Goal: Transaction & Acquisition: Purchase product/service

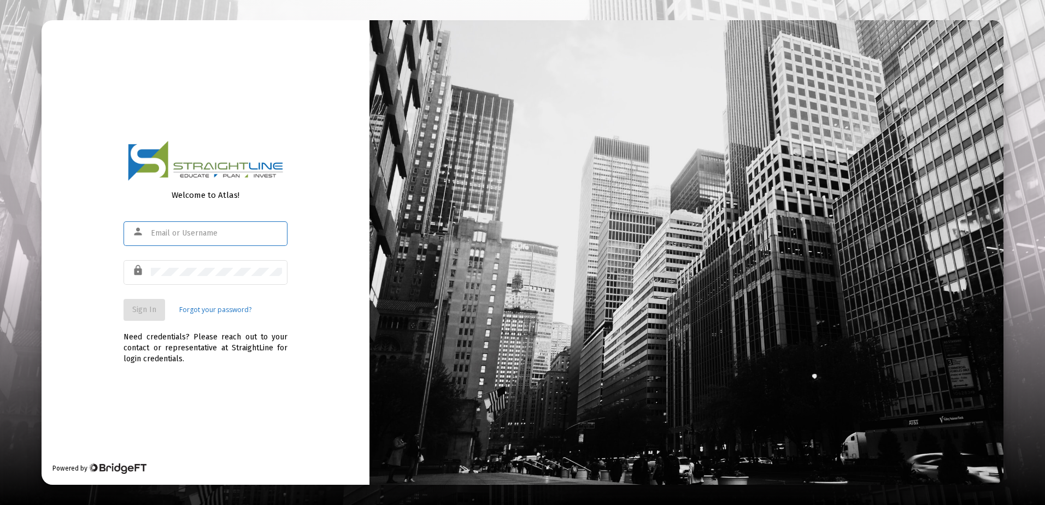
click at [160, 229] on input "text" at bounding box center [216, 233] width 131 height 9
click at [162, 233] on input "text" at bounding box center [216, 233] width 131 height 9
type input "rrickey@straightline.com"
click at [131, 304] on button "Sign In" at bounding box center [144, 310] width 42 height 22
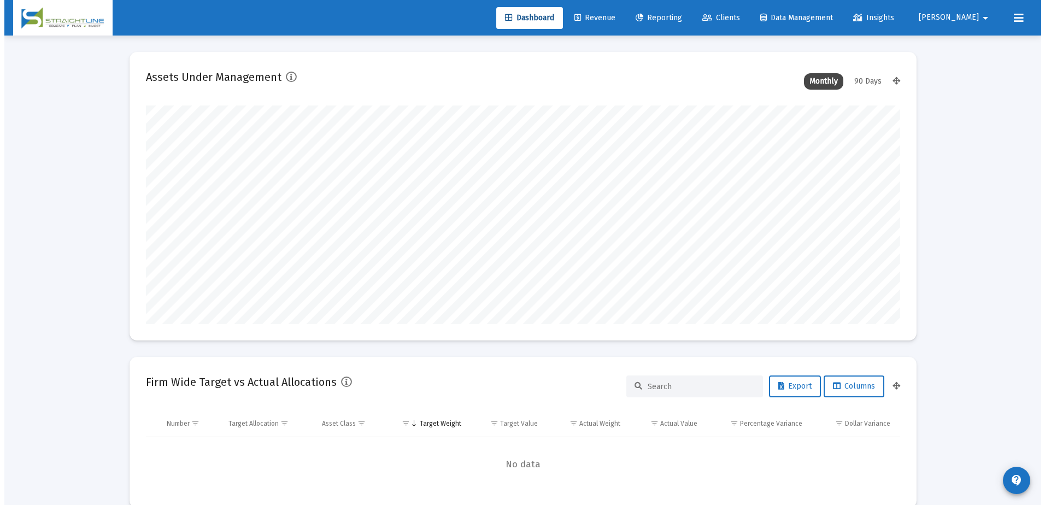
scroll to position [219, 406]
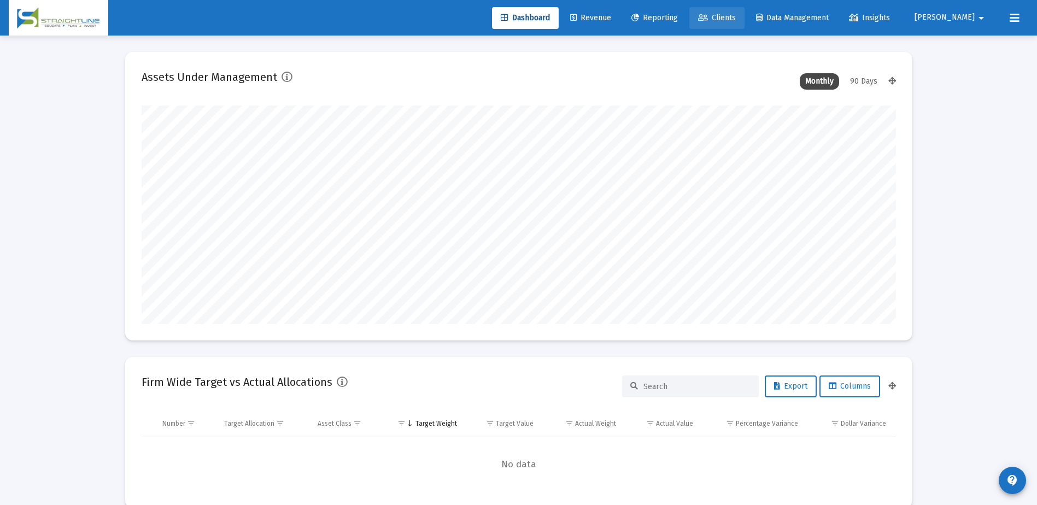
click at [736, 19] on span "Clients" at bounding box center [717, 17] width 38 height 9
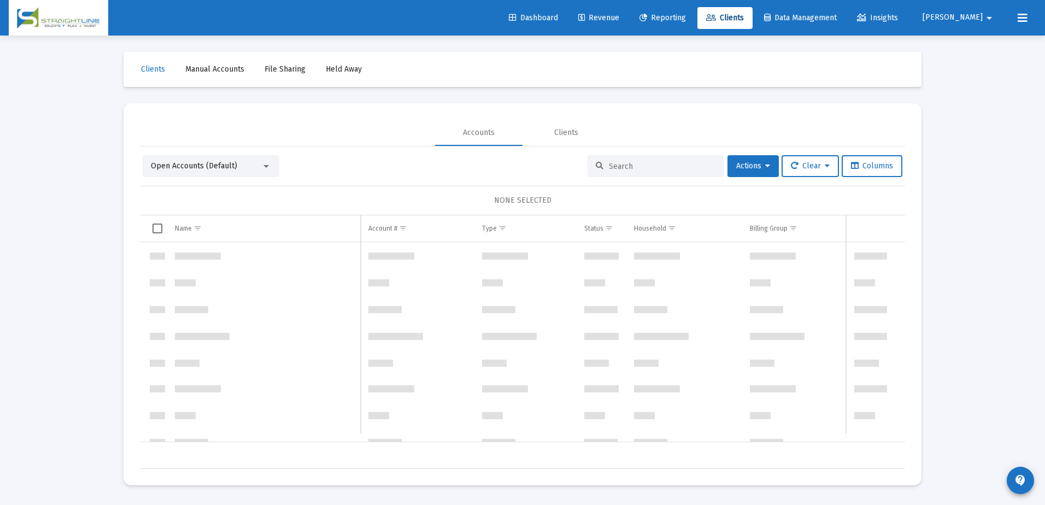
scroll to position [1049, 0]
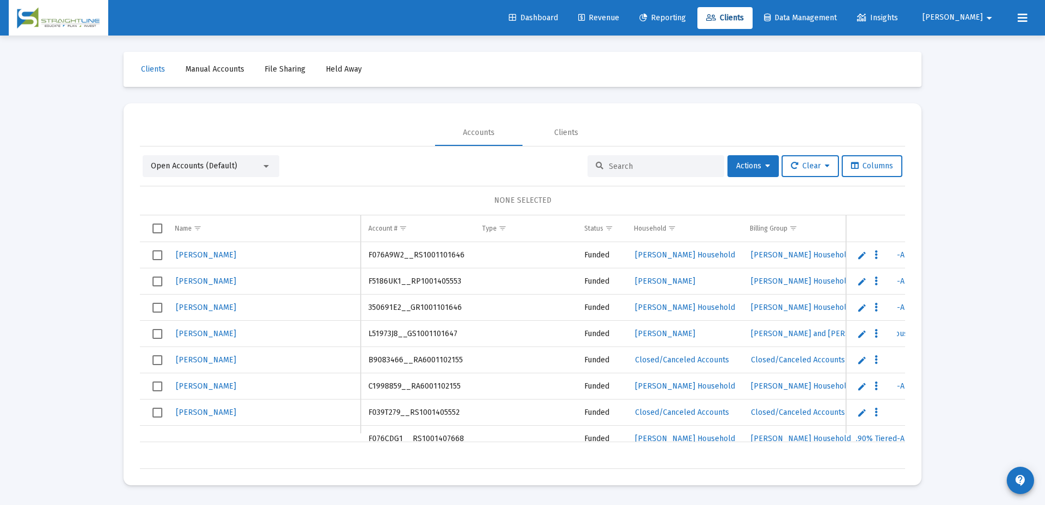
click at [658, 166] on input at bounding box center [662, 166] width 107 height 9
paste input "4864-2415"
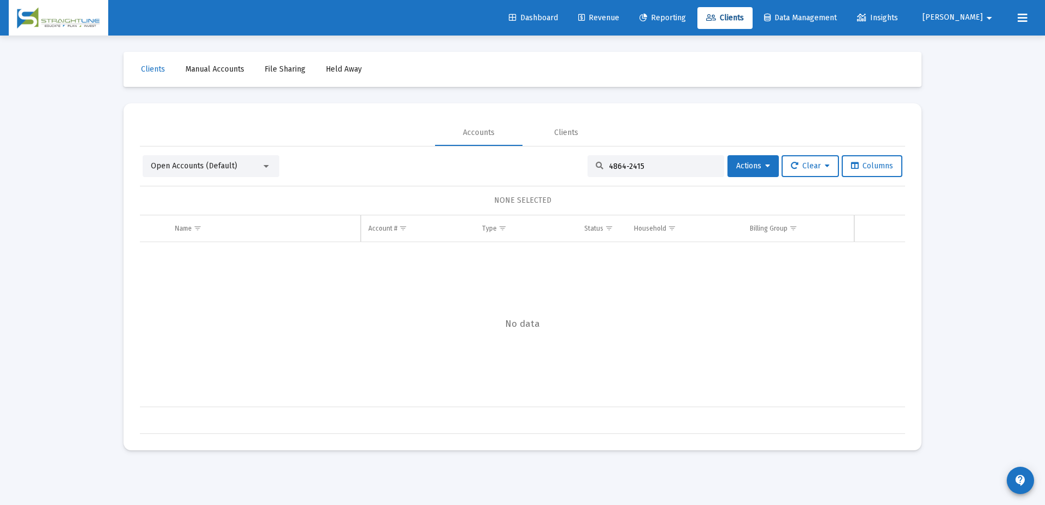
click at [624, 166] on input "4864-2415" at bounding box center [662, 166] width 107 height 9
click at [620, 165] on input "4864-2415" at bounding box center [662, 166] width 107 height 9
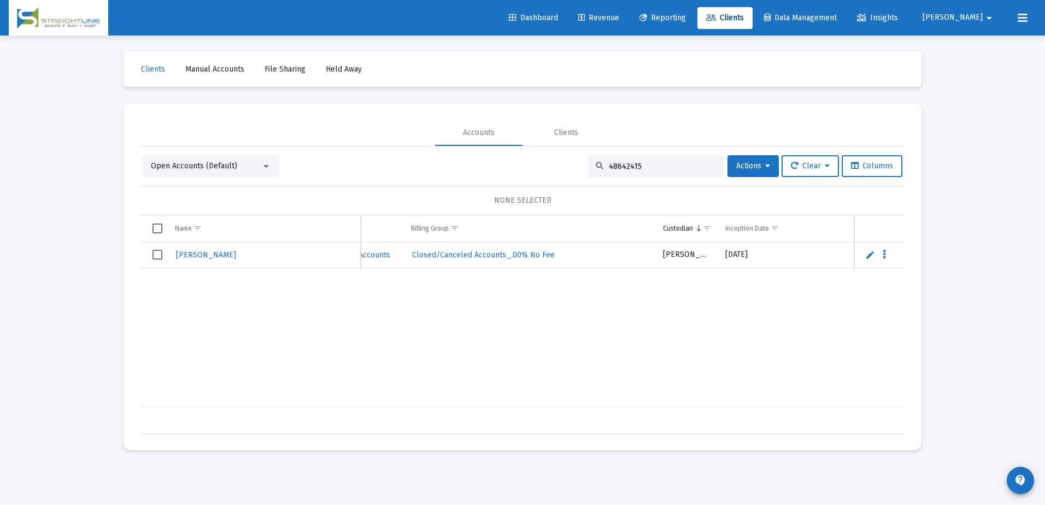
scroll to position [0, 344]
click at [611, 163] on input "48642415" at bounding box center [662, 166] width 107 height 9
paste input "6482-4838"
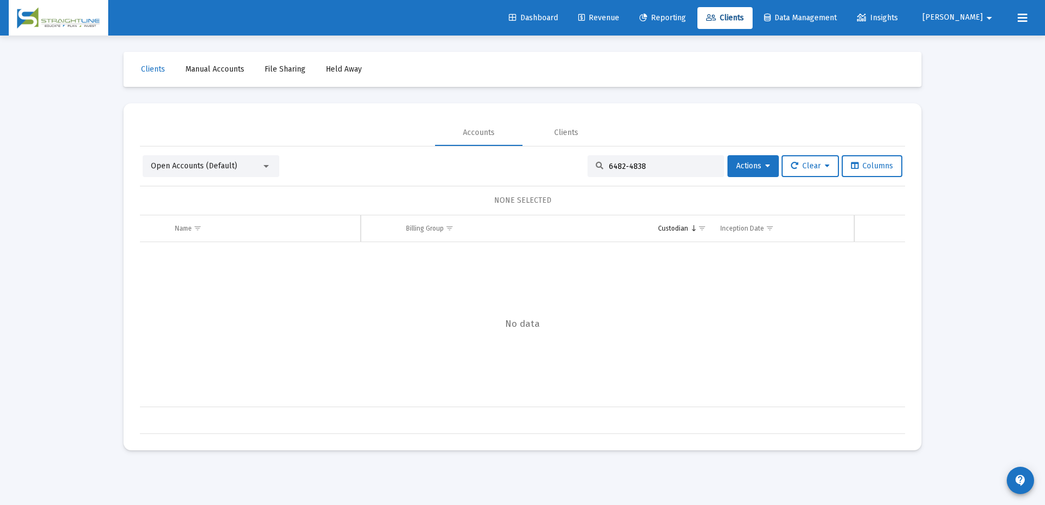
click at [623, 166] on input "6482-4838" at bounding box center [662, 166] width 107 height 9
click at [646, 167] on input "64824838" at bounding box center [662, 166] width 107 height 9
click at [255, 167] on div "Open Accounts (Default)" at bounding box center [206, 166] width 110 height 11
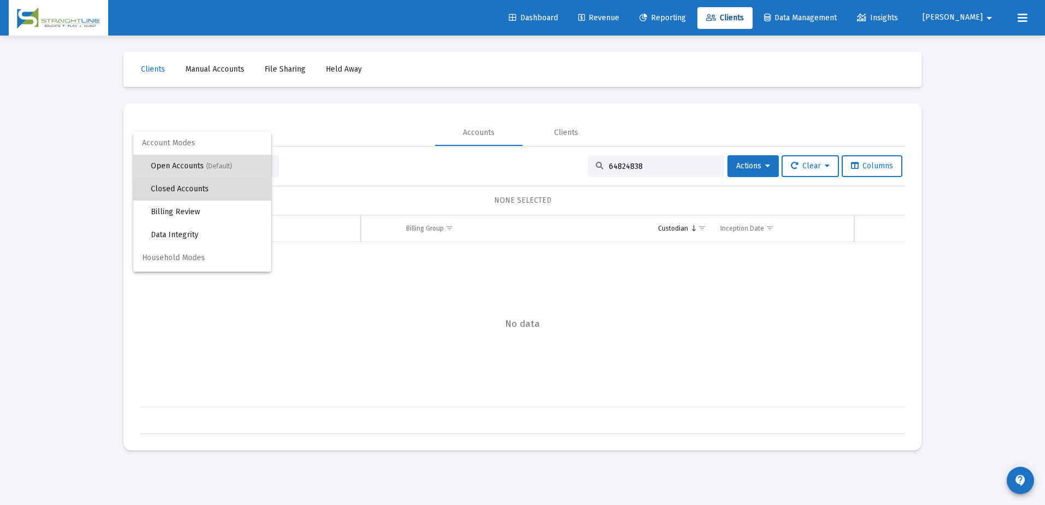
click at [238, 190] on span "Closed Accounts" at bounding box center [206, 189] width 111 height 23
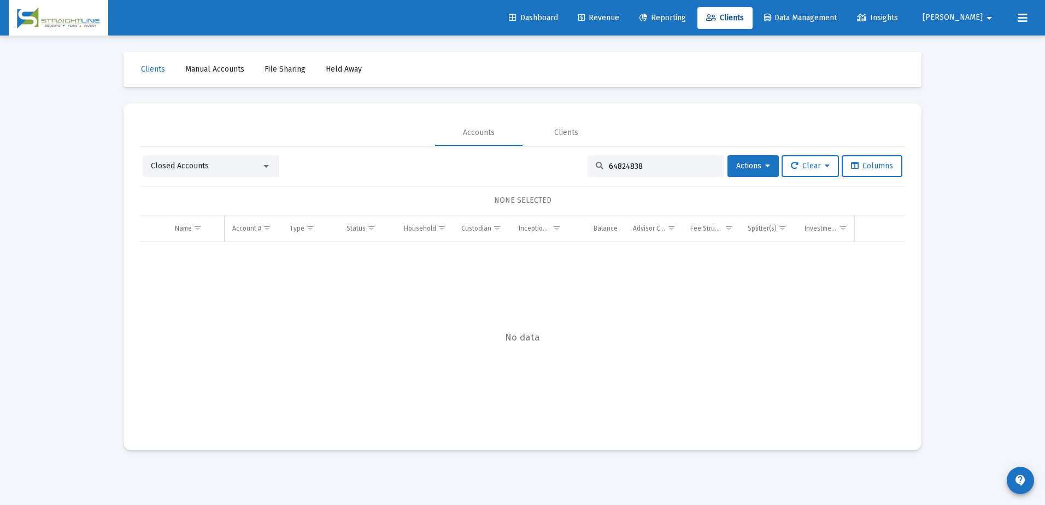
click at [660, 167] on input "64824838" at bounding box center [662, 166] width 107 height 9
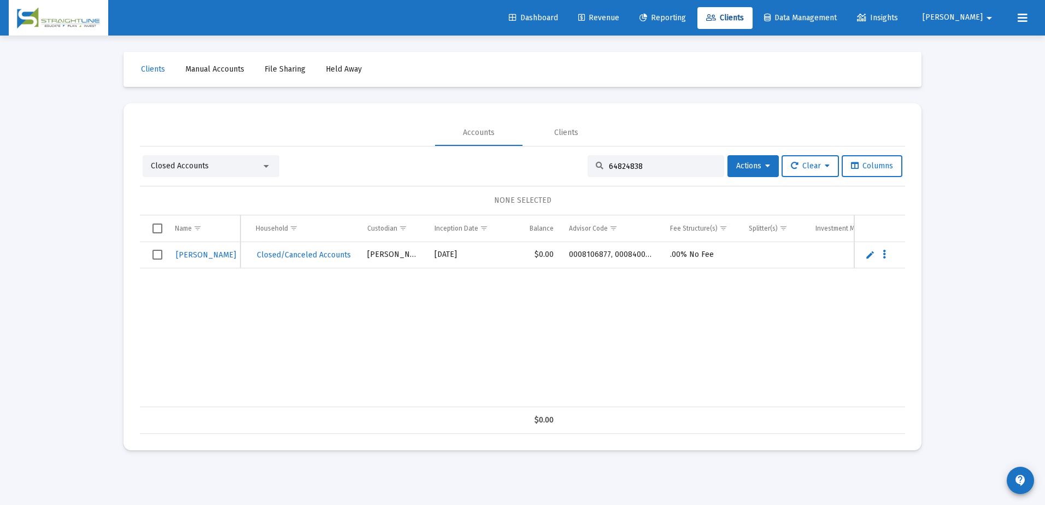
scroll to position [0, 195]
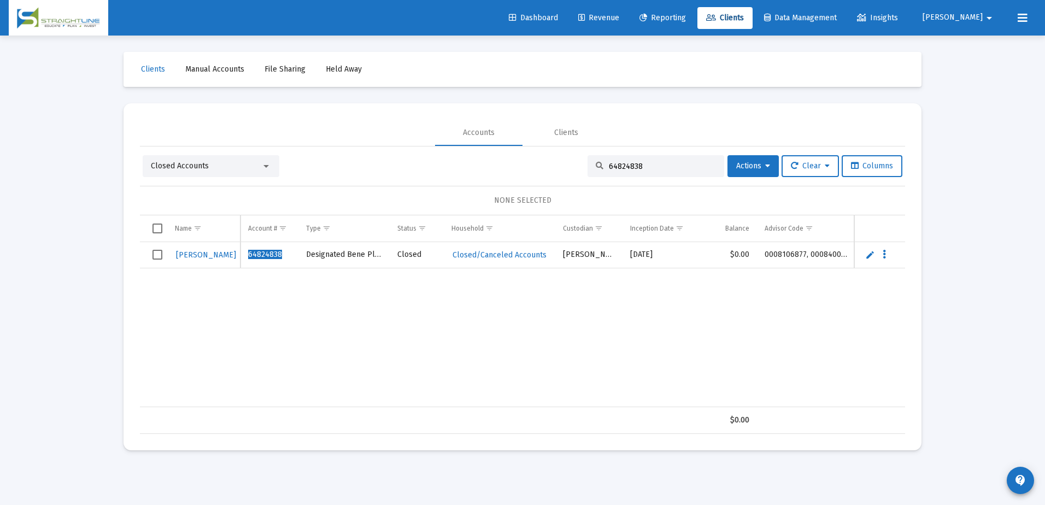
click at [657, 169] on input "64824838" at bounding box center [662, 166] width 107 height 9
paste input "7466-574"
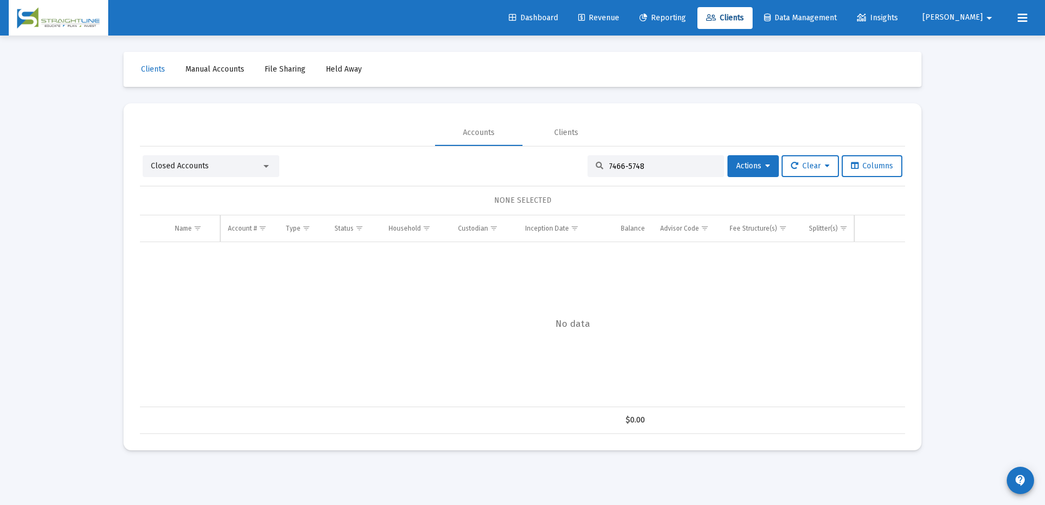
click at [622, 165] on input "7466-5748" at bounding box center [662, 166] width 107 height 9
click at [620, 165] on input "7466-5748" at bounding box center [662, 166] width 107 height 9
click at [643, 164] on input "74665748" at bounding box center [662, 166] width 107 height 9
click at [268, 168] on div at bounding box center [266, 166] width 10 height 9
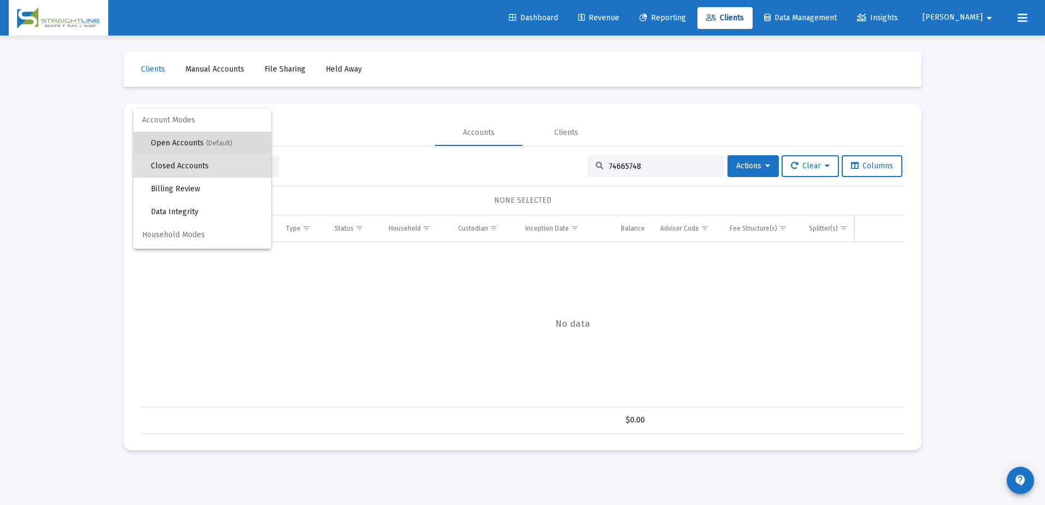
click at [214, 143] on span "(Default)" at bounding box center [219, 143] width 26 height 8
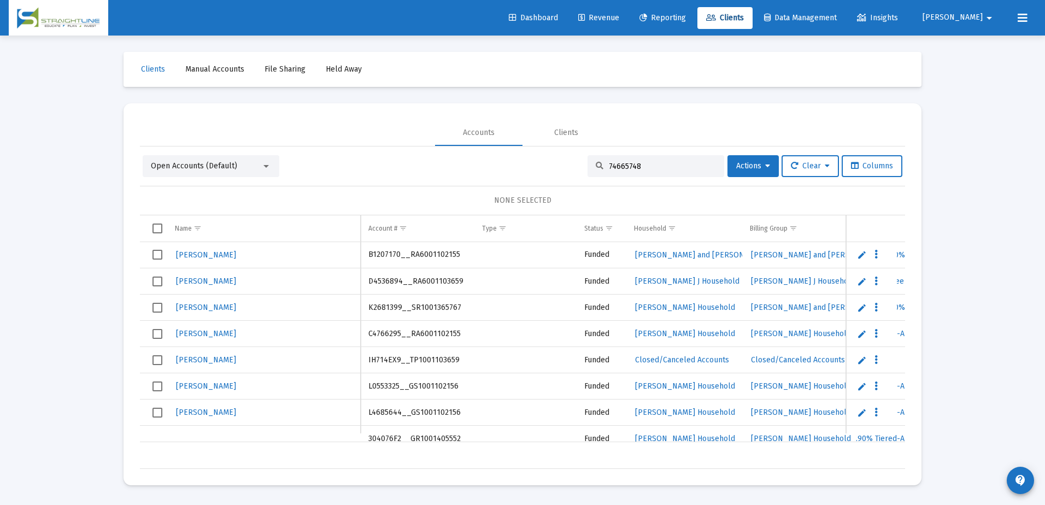
click at [646, 167] on input "74665748" at bounding box center [662, 166] width 107 height 9
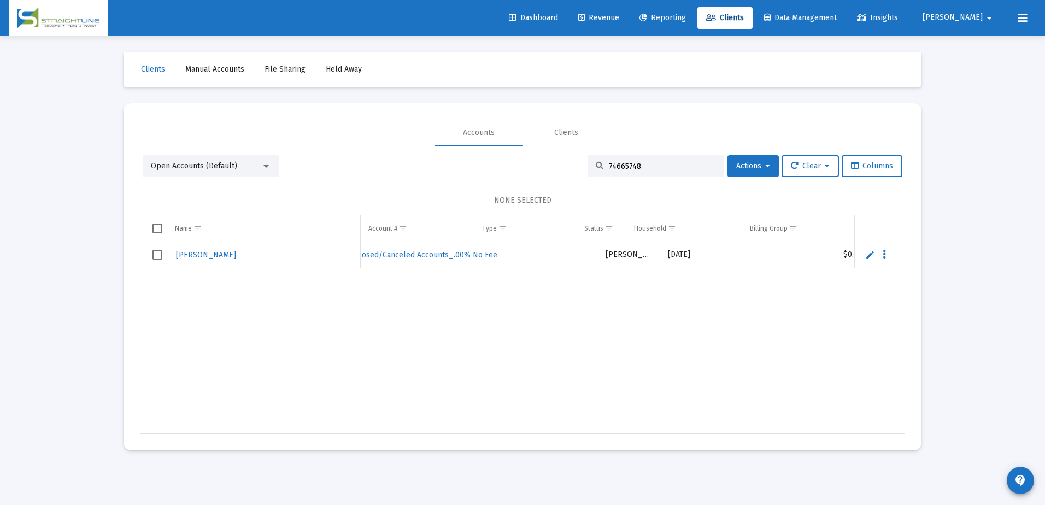
scroll to position [0, 402]
click at [637, 166] on input "74665748" at bounding box center [662, 166] width 107 height 9
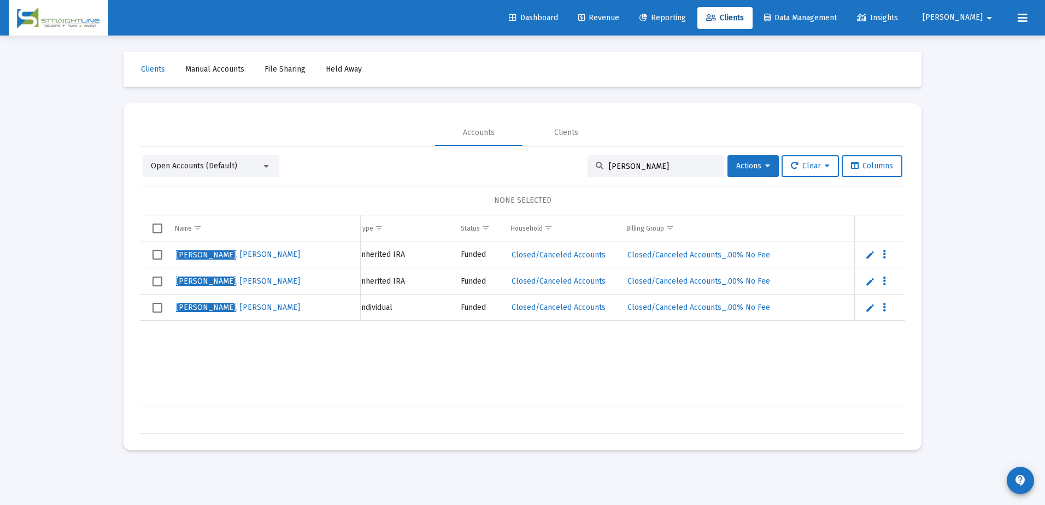
scroll to position [0, 193]
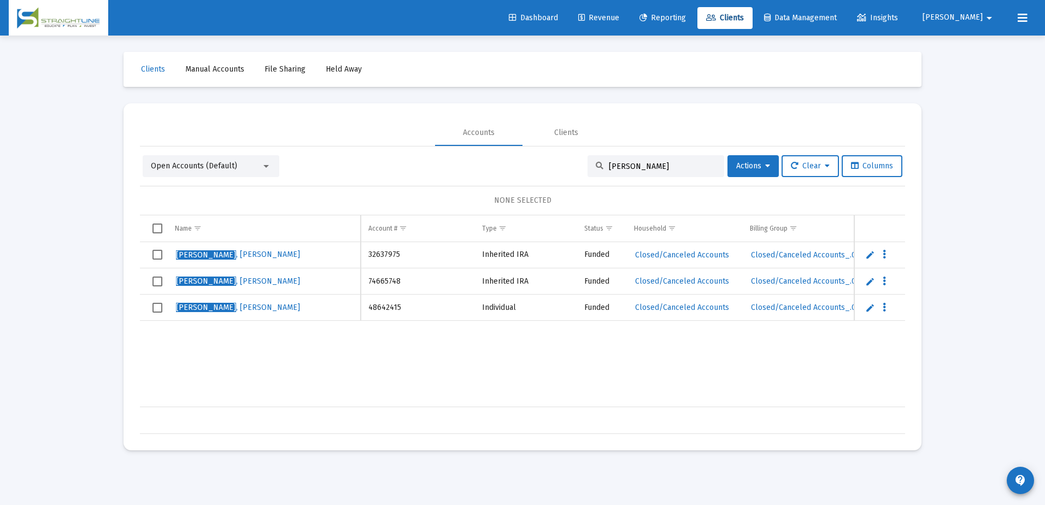
click at [640, 167] on input "mckenna" at bounding box center [662, 166] width 107 height 9
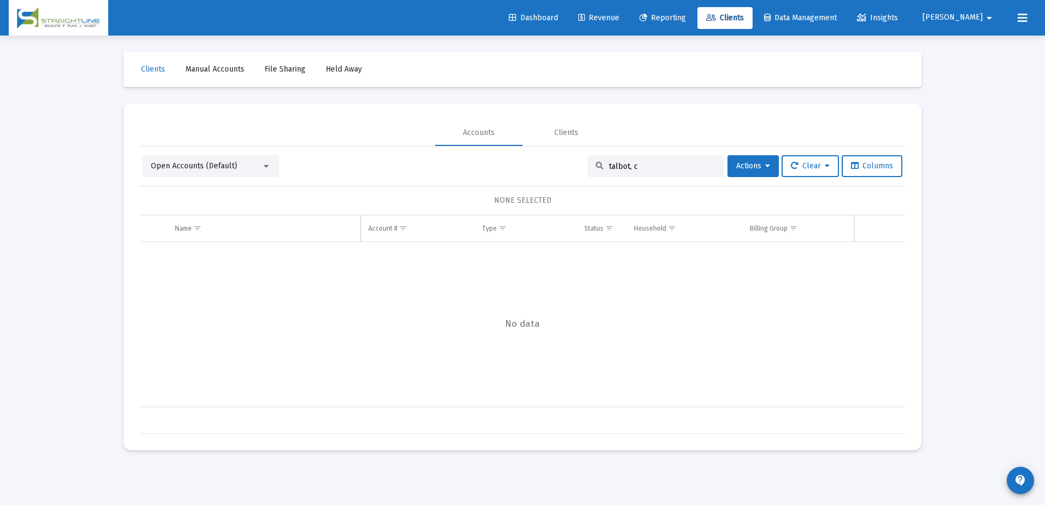
drag, startPoint x: 647, startPoint y: 163, endPoint x: 592, endPoint y: 163, distance: 55.2
click at [592, 163] on div "talbot, c" at bounding box center [655, 166] width 137 height 22
drag, startPoint x: 612, startPoint y: 161, endPoint x: 638, endPoint y: 154, distance: 26.5
click at [638, 152] on div "Open Accounts (Default) talbot, c Actions Clear Columns NONE SELECTED Name Name…" at bounding box center [522, 289] width 765 height 287
drag, startPoint x: 637, startPoint y: 165, endPoint x: 599, endPoint y: 161, distance: 37.9
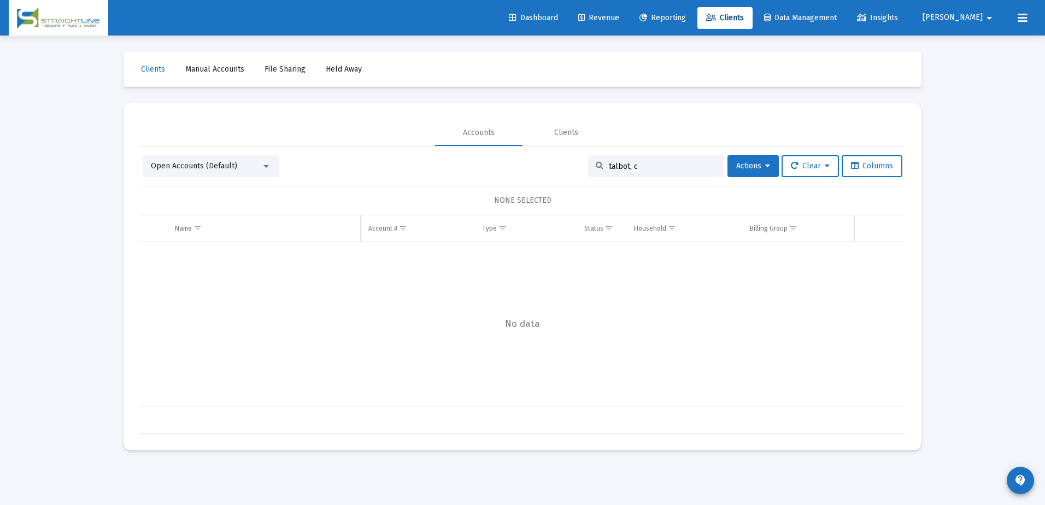
click at [599, 161] on div "talbot, c" at bounding box center [655, 166] width 137 height 22
click at [267, 167] on div at bounding box center [265, 166] width 5 height 3
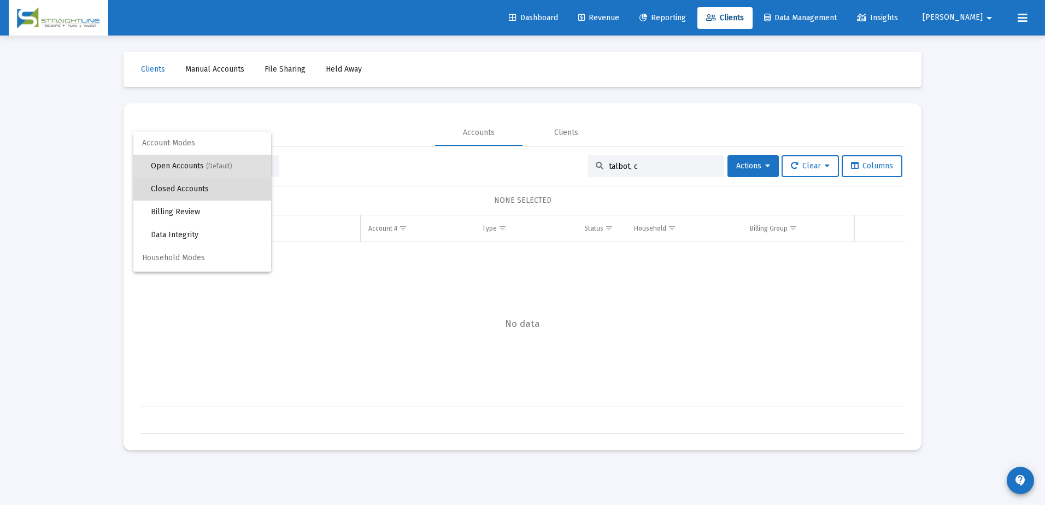
click at [251, 192] on span "Closed Accounts" at bounding box center [206, 189] width 111 height 23
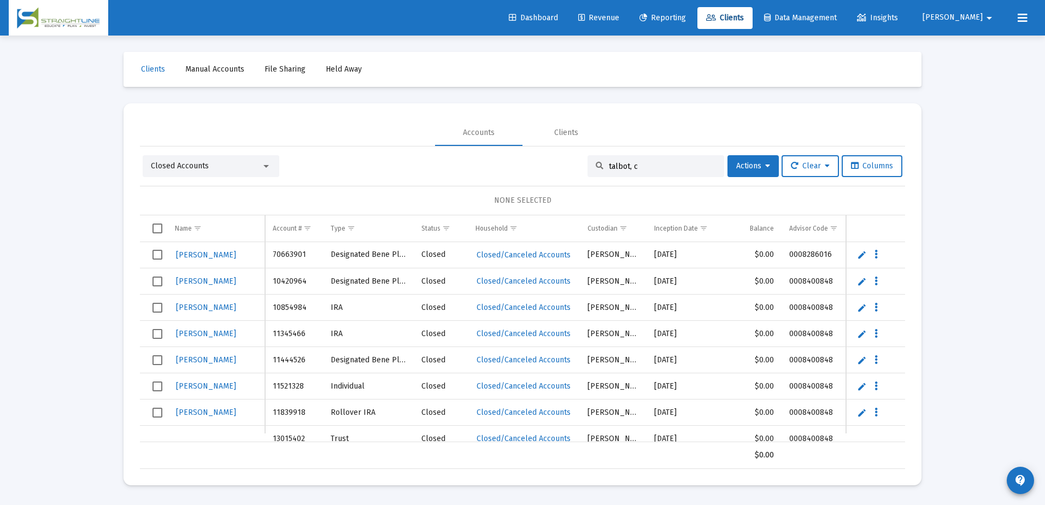
click at [654, 168] on input "talbot, c" at bounding box center [662, 166] width 107 height 9
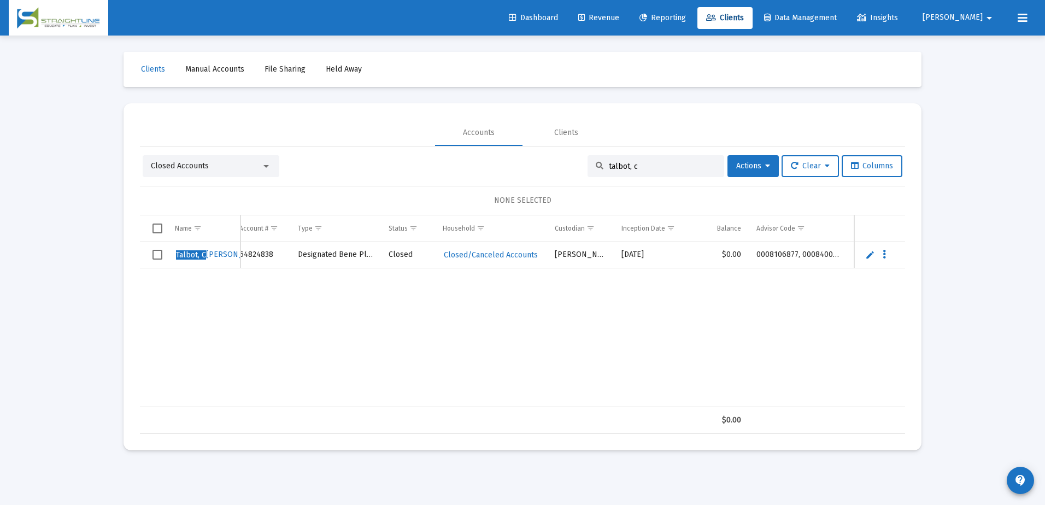
scroll to position [0, 34]
click at [661, 168] on input "talbot, c" at bounding box center [662, 166] width 107 height 9
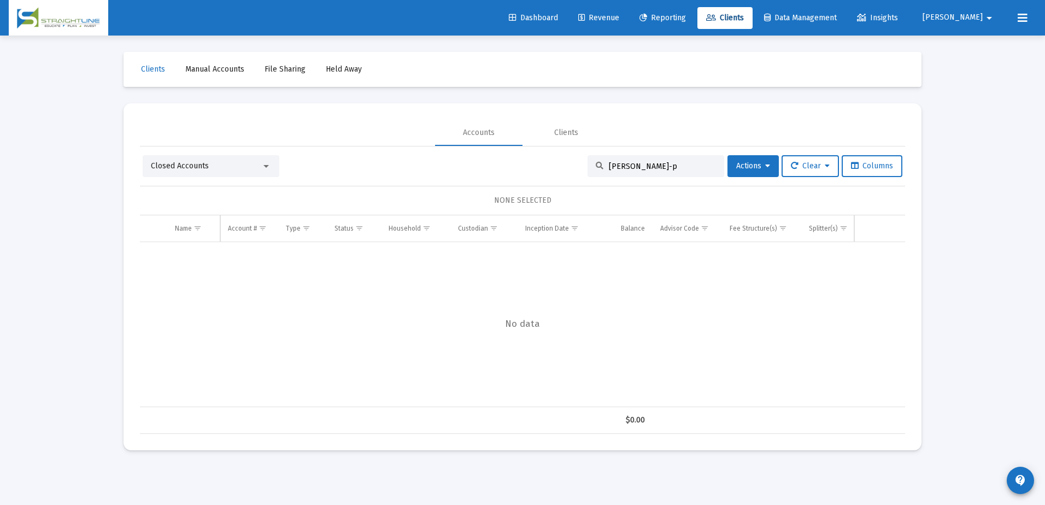
click at [218, 169] on div "Closed Accounts" at bounding box center [206, 166] width 110 height 11
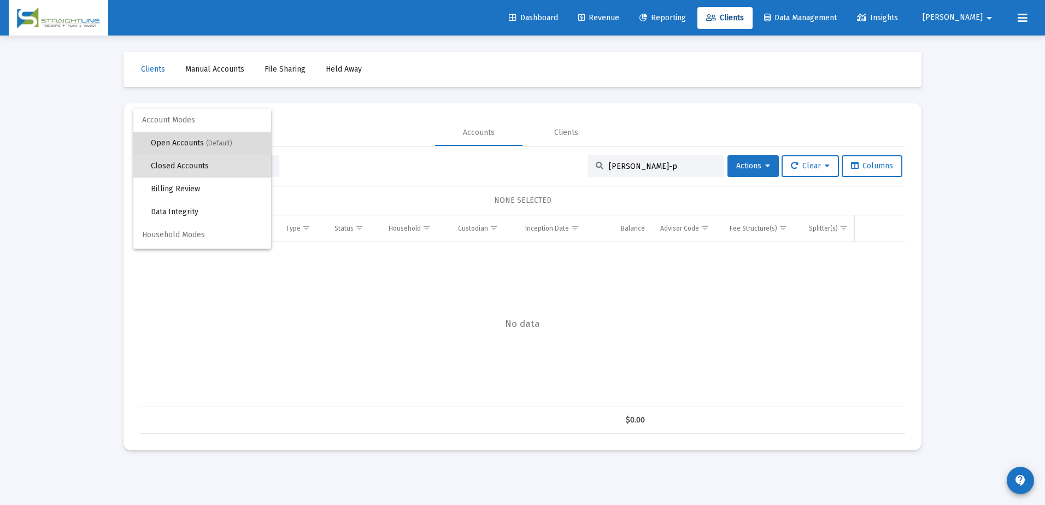
click at [211, 145] on span "(Default)" at bounding box center [219, 143] width 26 height 8
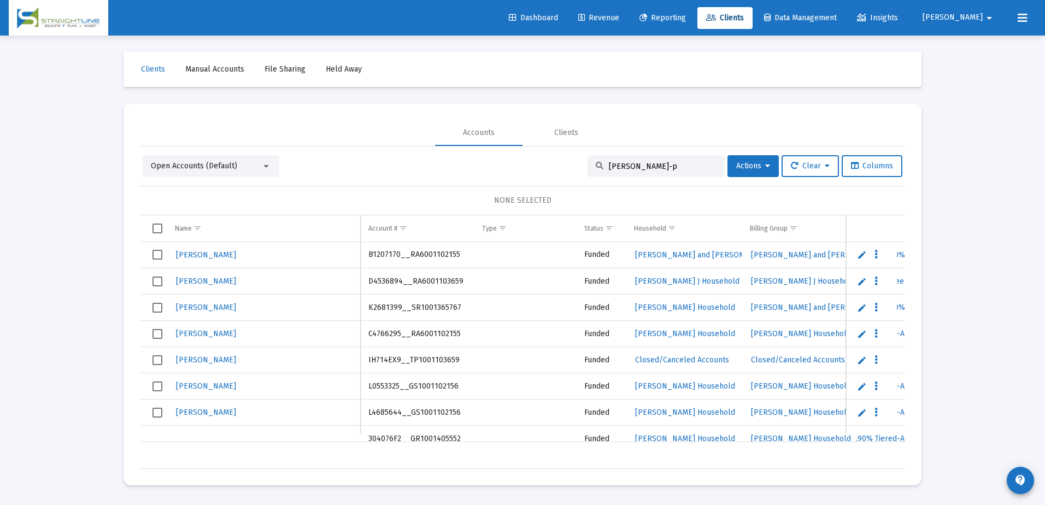
click at [657, 171] on div "bunce-p" at bounding box center [655, 166] width 137 height 22
click at [657, 167] on input "bunce-p" at bounding box center [662, 166] width 107 height 9
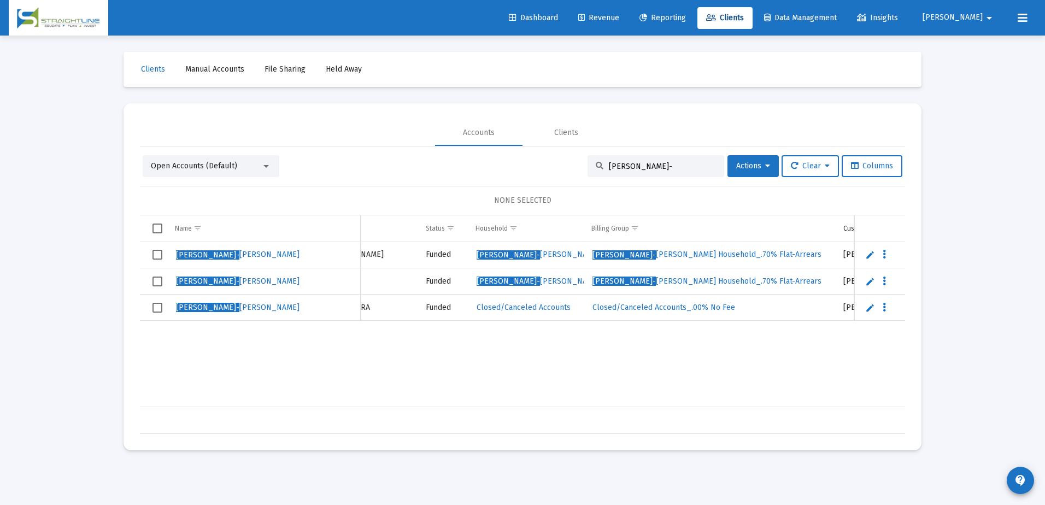
scroll to position [0, 160]
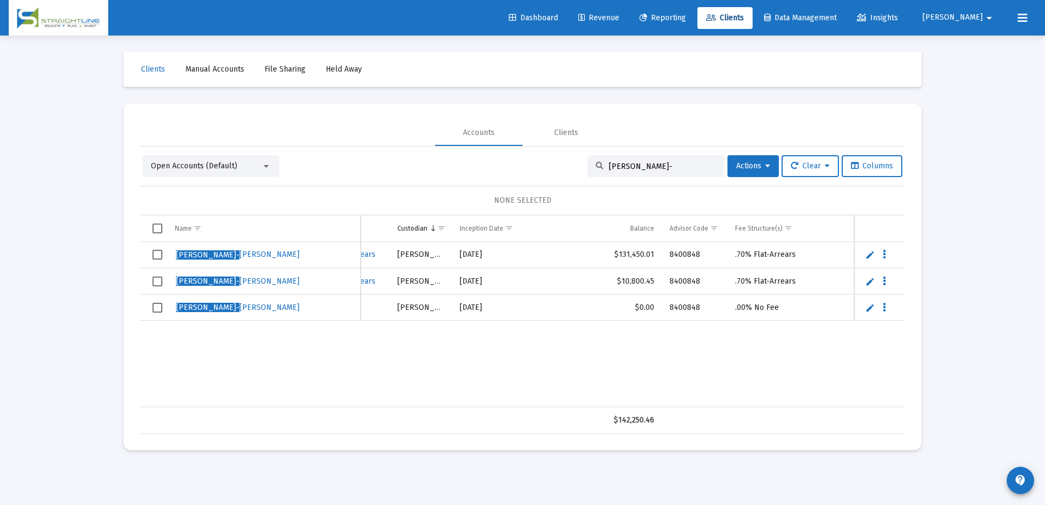
type input "bunce-"
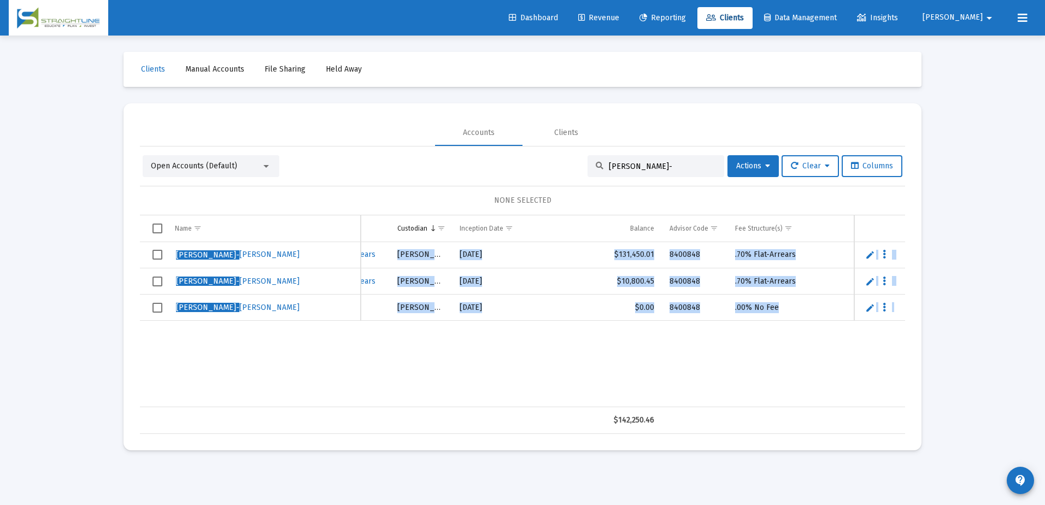
drag, startPoint x: 636, startPoint y: 407, endPoint x: 716, endPoint y: 388, distance: 81.9
click at [716, 388] on div "Name Name Account # Type Status Household Billing Group Custodian Inception Dat…" at bounding box center [522, 324] width 765 height 219
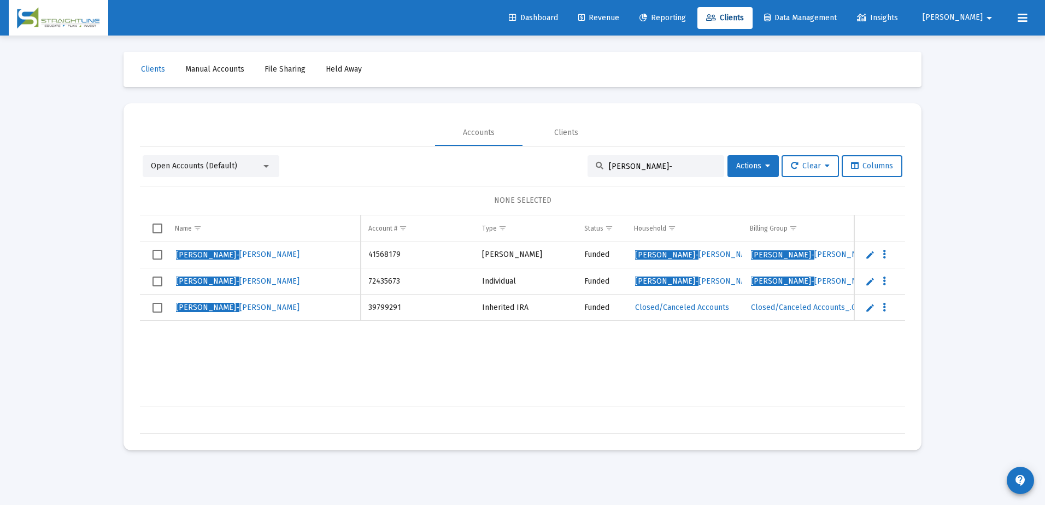
click at [450, 347] on div "Bunce- Patterson, Kelly 41568179 Roth IRA Funded Bunce- Patterson, Kelly S Hous…" at bounding box center [824, 324] width 1369 height 165
click at [585, 14] on icon at bounding box center [581, 18] width 7 height 8
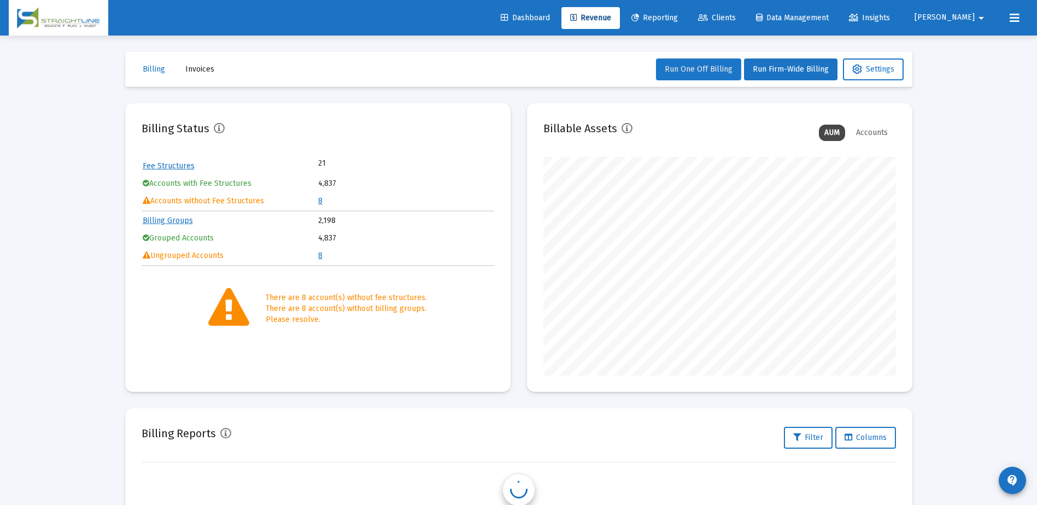
click at [684, 67] on span "Run One Off Billing" at bounding box center [698, 68] width 68 height 9
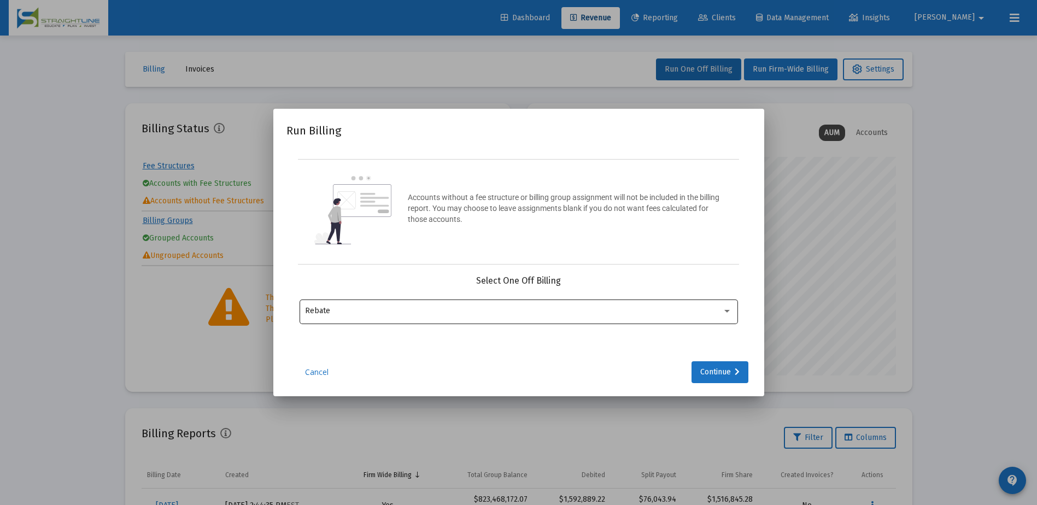
click at [552, 317] on div "Rebate" at bounding box center [518, 310] width 427 height 27
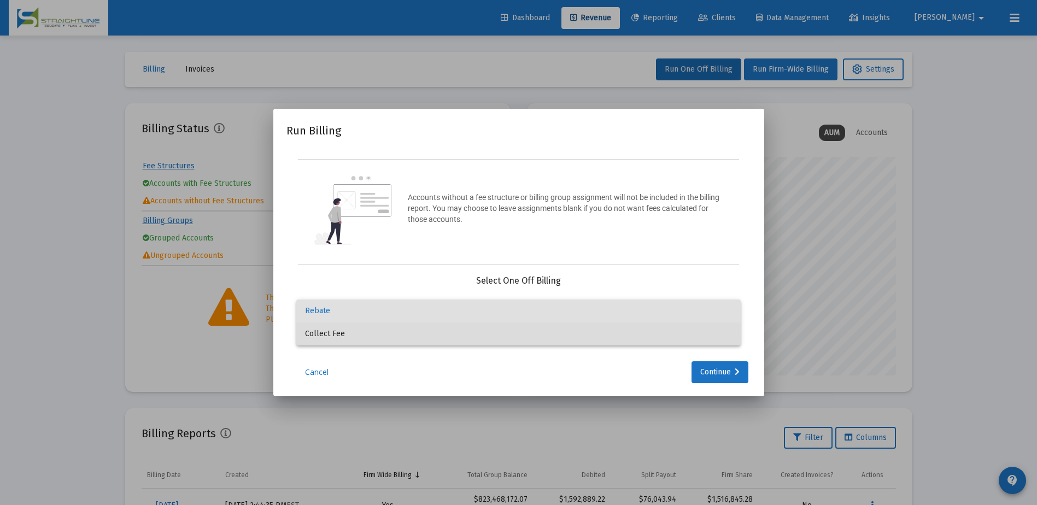
click at [534, 338] on span "Collect Fee" at bounding box center [518, 333] width 427 height 23
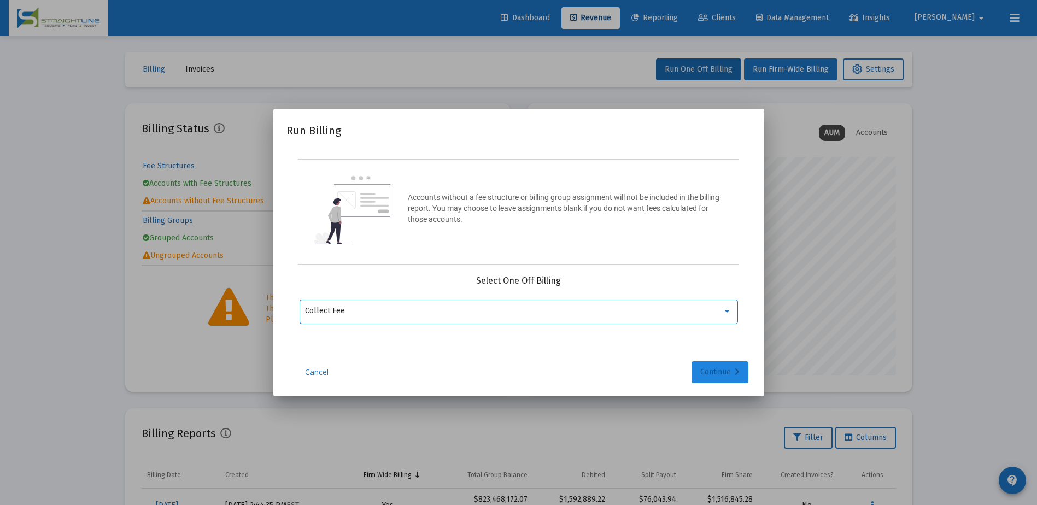
click at [712, 374] on div "Continue" at bounding box center [719, 372] width 39 height 22
click at [479, 310] on input "Selection" at bounding box center [512, 311] width 414 height 9
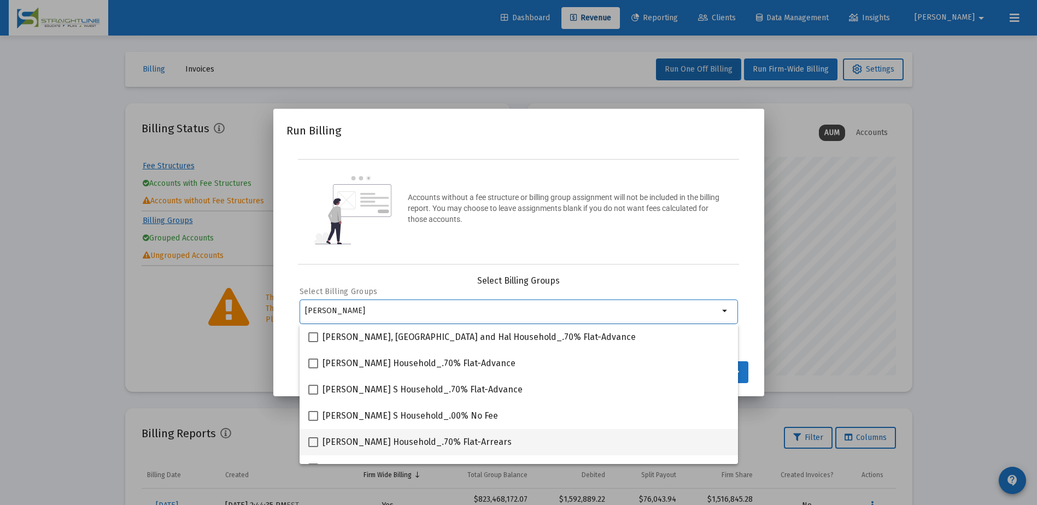
type input "bunce"
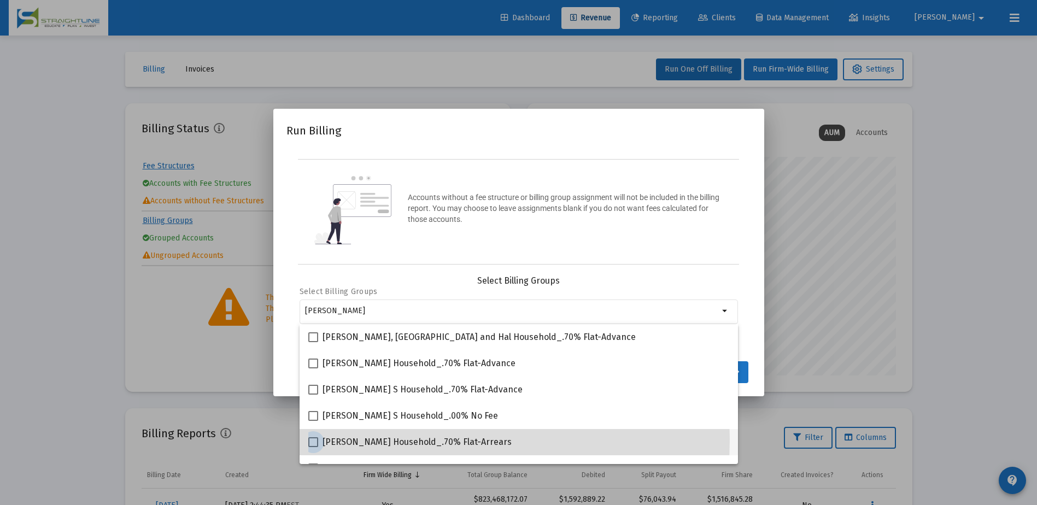
click at [377, 439] on span "Bunce-Patterson, Kelly Household_.70% Flat-Arrears" at bounding box center [416, 442] width 189 height 13
click at [313, 447] on input "Bunce-Patterson, Kelly Household_.70% Flat-Arrears" at bounding box center [313, 447] width 1 height 1
checkbox input "true"
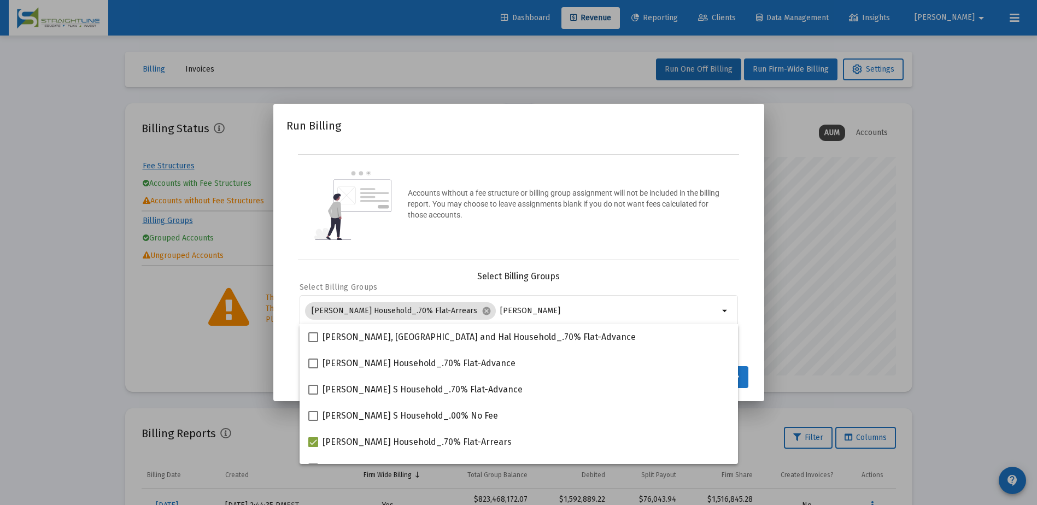
click at [750, 268] on div "Run Billing Accounts without a fee structure or billing group assignment will n…" at bounding box center [518, 252] width 464 height 270
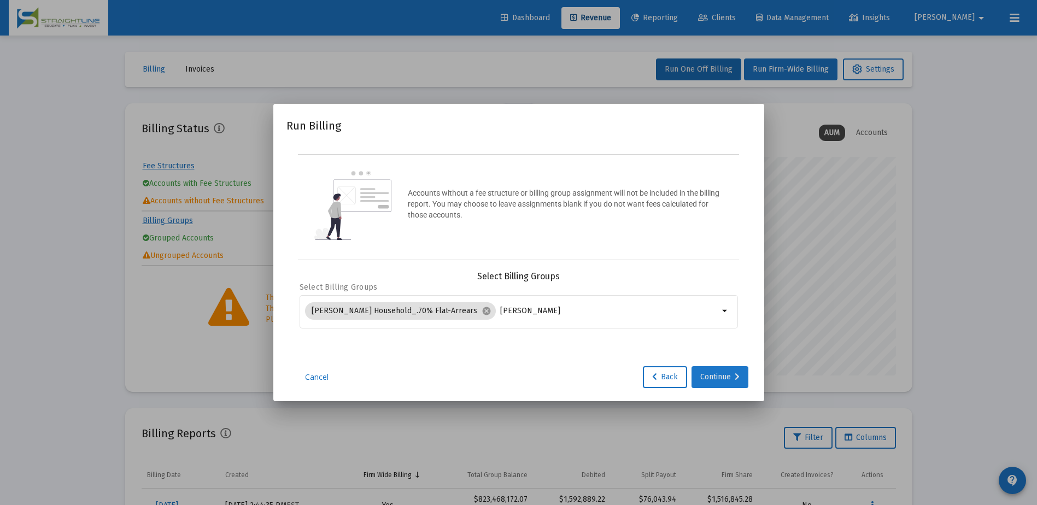
click at [715, 377] on div "Continue" at bounding box center [719, 377] width 39 height 22
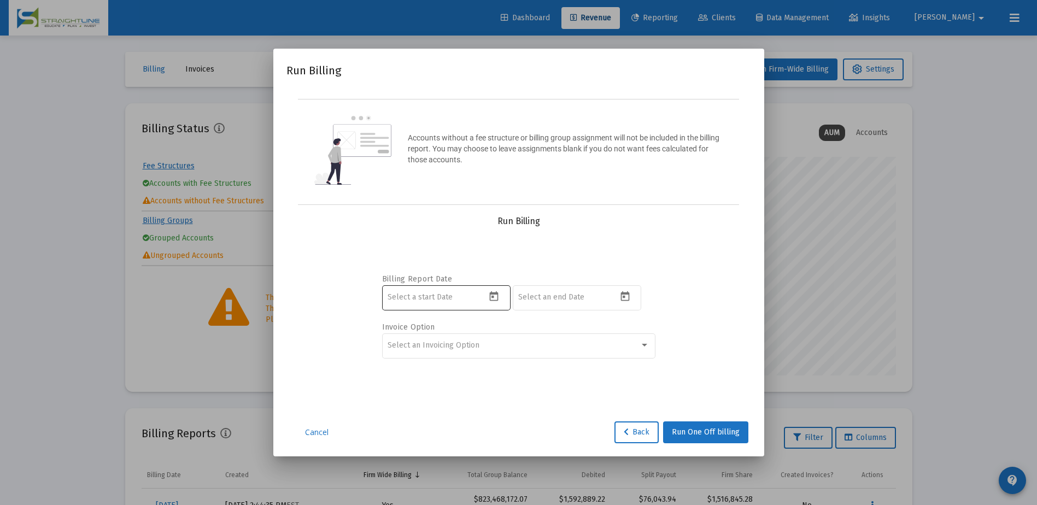
click at [496, 301] on icon "Open calendar" at bounding box center [493, 296] width 11 height 11
click at [503, 113] on button "Previous month" at bounding box center [502, 113] width 22 height 22
click at [503, 114] on button "Previous month" at bounding box center [502, 113] width 22 height 22
click at [448, 181] on div "1" at bounding box center [441, 184] width 20 height 20
type input "2025-07-01"
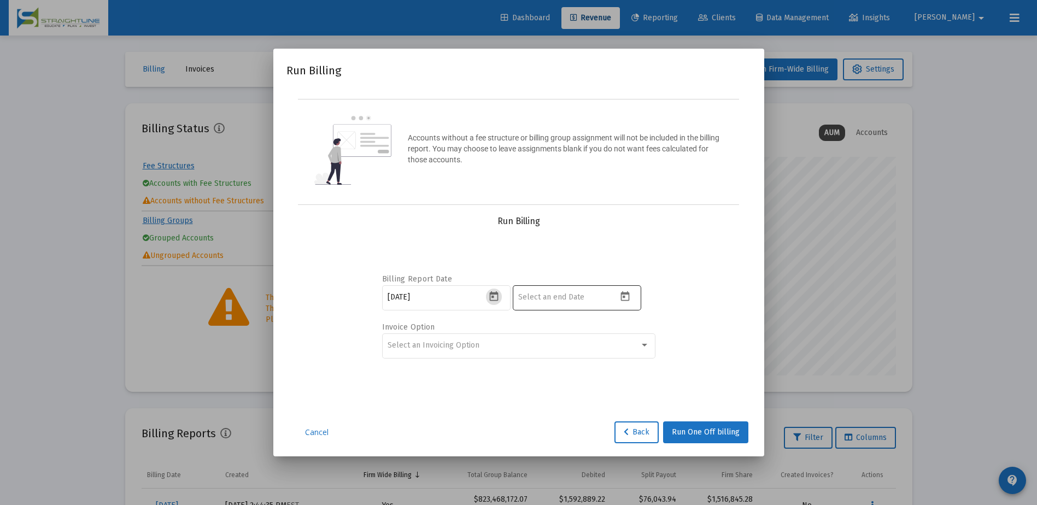
click at [621, 296] on icon "Open calendar" at bounding box center [624, 296] width 9 height 10
click at [637, 250] on div "26" at bounding box center [637, 250] width 20 height 20
type input "2025-09-26"
click at [509, 344] on div "Select an Invoicing Option" at bounding box center [513, 345] width 252 height 9
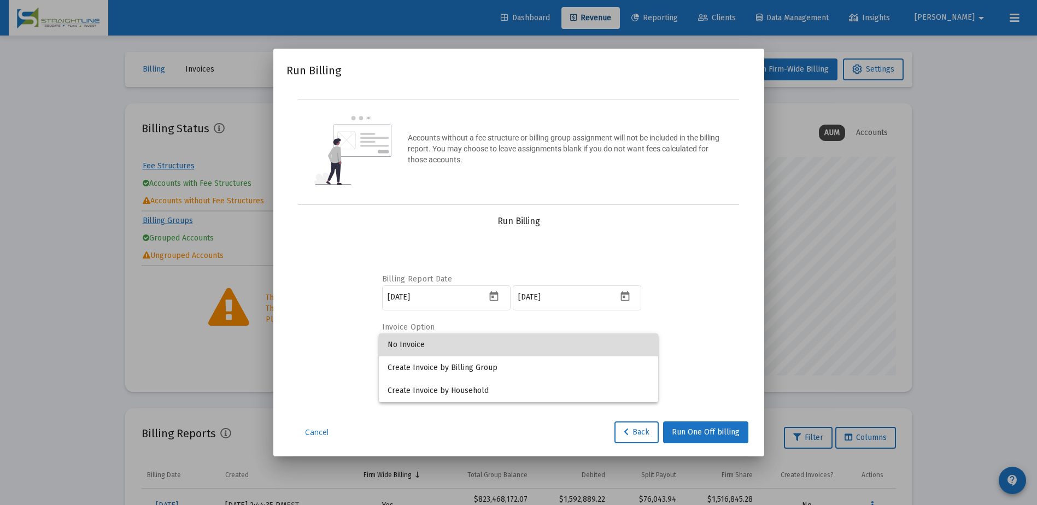
click at [509, 344] on span "No Invoice" at bounding box center [518, 344] width 262 height 23
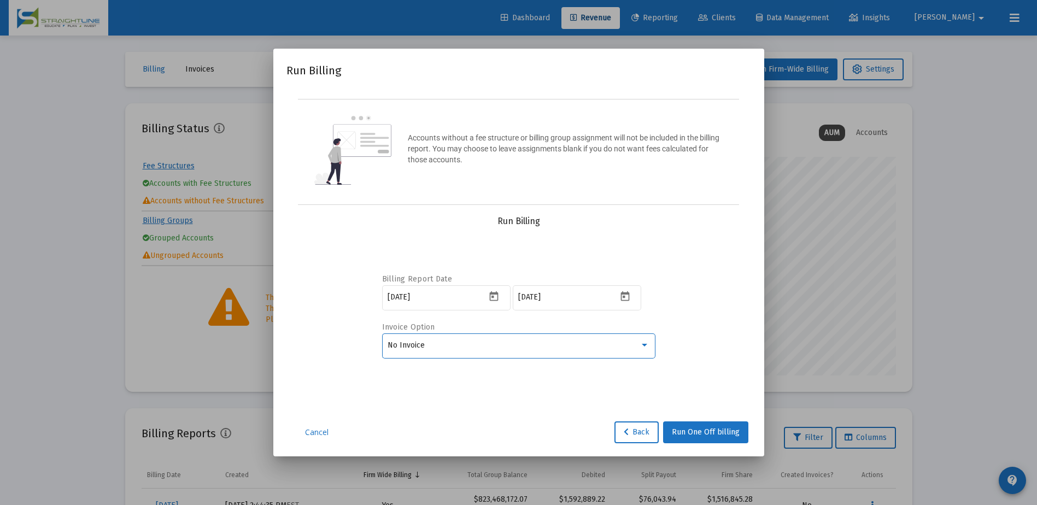
click at [643, 349] on div at bounding box center [644, 345] width 10 height 9
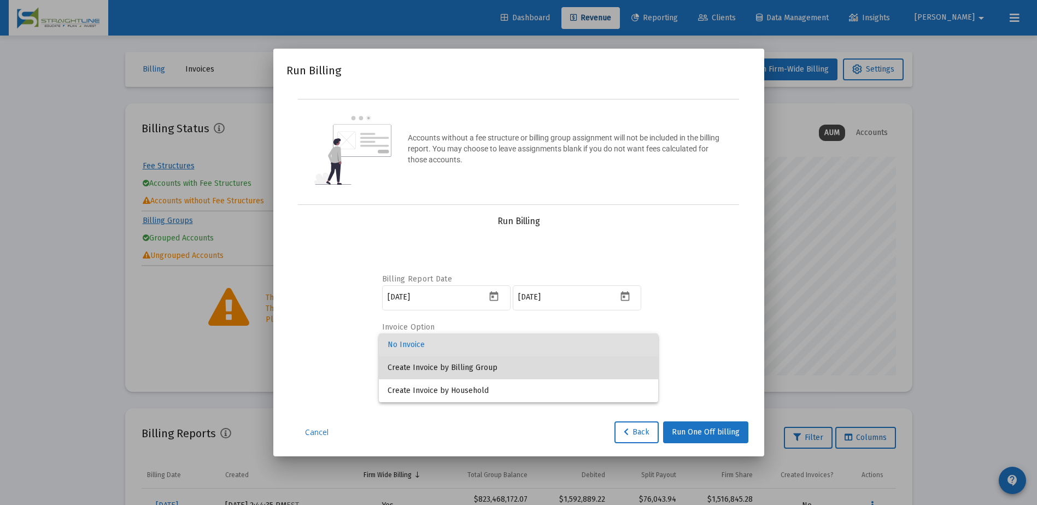
click at [529, 369] on span "Create Invoice by Billing Group" at bounding box center [518, 367] width 262 height 23
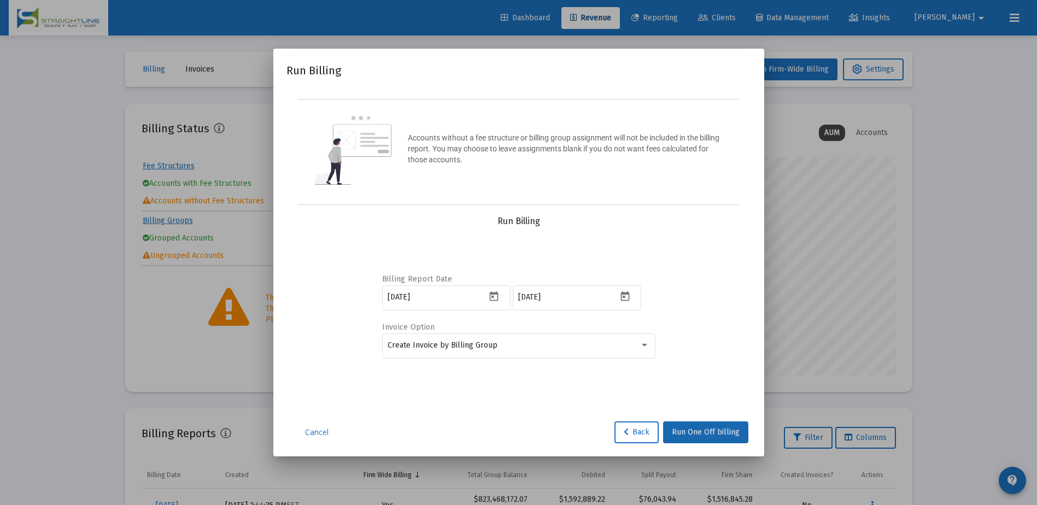
drag, startPoint x: 703, startPoint y: 436, endPoint x: 605, endPoint y: 395, distance: 105.6
click at [605, 398] on div "Run Billing Accounts without a fee structure or billing group assignment will n…" at bounding box center [518, 252] width 464 height 381
click at [709, 430] on span "Run One Off billing" at bounding box center [706, 431] width 68 height 9
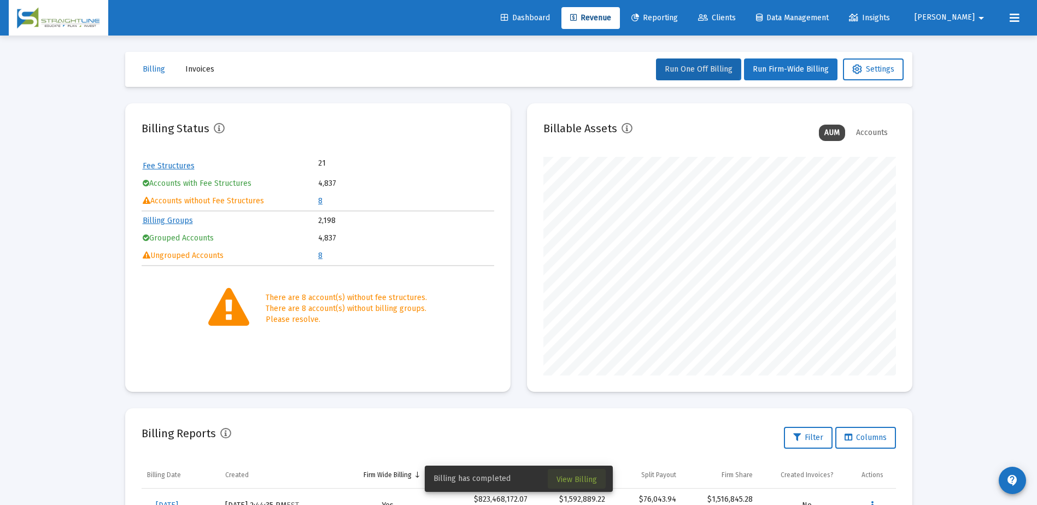
click at [576, 477] on span "View Billing" at bounding box center [576, 479] width 40 height 9
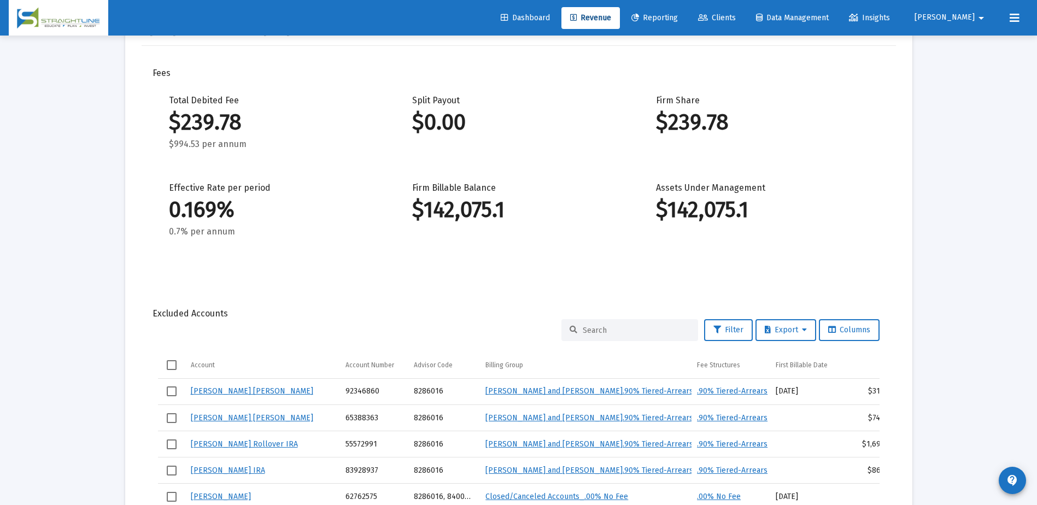
scroll to position [109, 0]
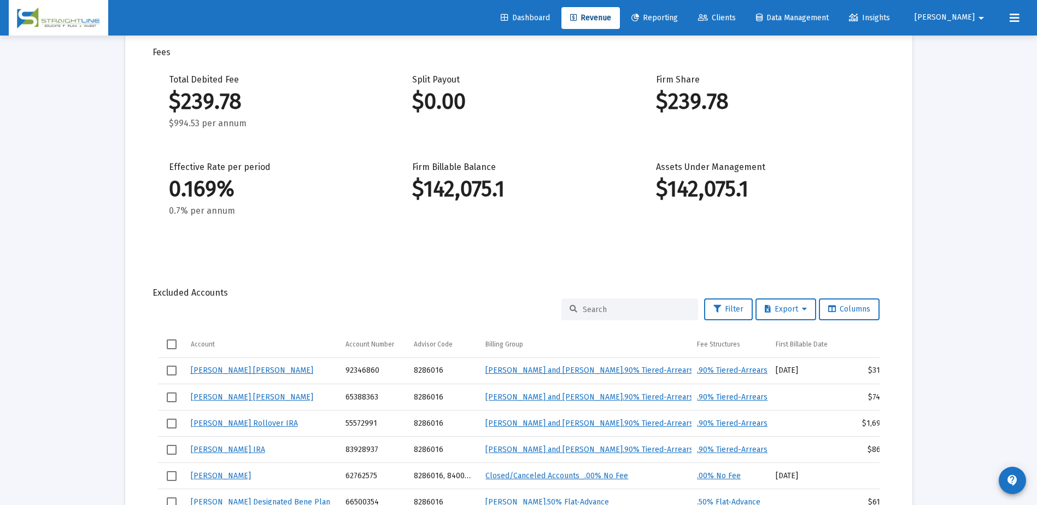
drag, startPoint x: 726, startPoint y: 102, endPoint x: 657, endPoint y: 105, distance: 69.5
click at [657, 105] on div "$239.78" at bounding box center [761, 101] width 211 height 11
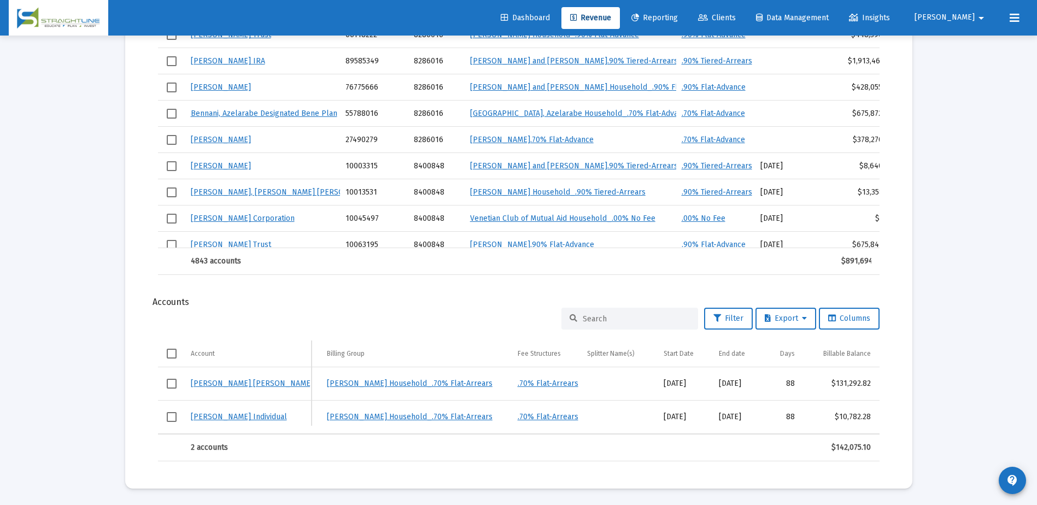
scroll to position [0, 336]
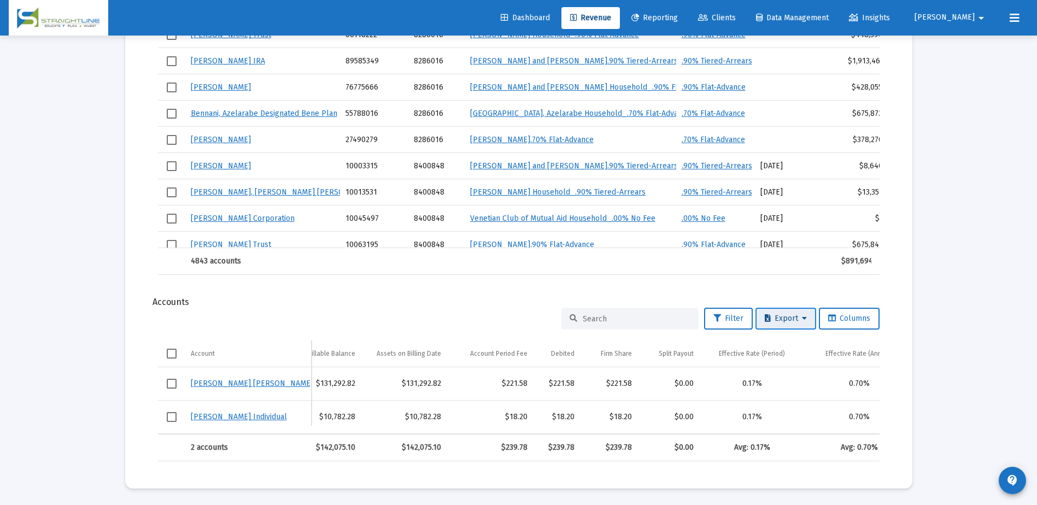
click at [785, 314] on span "Export" at bounding box center [785, 318] width 42 height 9
drag, startPoint x: 790, startPoint y: 334, endPoint x: 334, endPoint y: 313, distance: 456.2
click at [334, 313] on div "Export All Rows Export Selected" at bounding box center [518, 252] width 1037 height 505
drag, startPoint x: 514, startPoint y: 431, endPoint x: 583, endPoint y: 430, distance: 68.3
click at [583, 430] on div at bounding box center [518, 252] width 1037 height 505
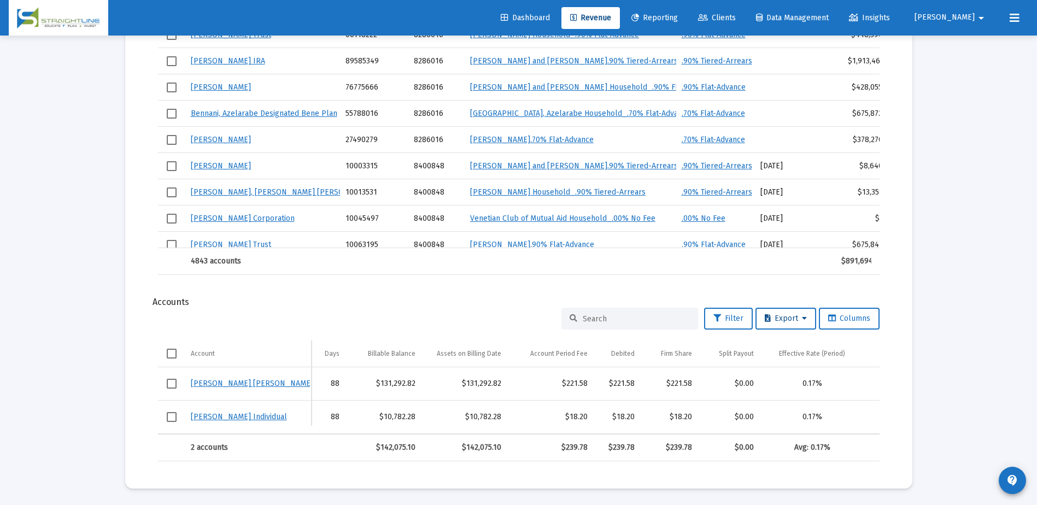
drag, startPoint x: 774, startPoint y: 306, endPoint x: 643, endPoint y: 285, distance: 132.8
click at [643, 285] on mat-card "Report Created: Sep 30, 2025 Billing Snapshot Date: Sep 26, 2025 Fees Total Deb…" at bounding box center [518, 64] width 787 height 848
click at [788, 314] on span "Export" at bounding box center [785, 318] width 42 height 9
drag, startPoint x: 773, startPoint y: 313, endPoint x: 781, endPoint y: 331, distance: 19.6
click at [781, 331] on div "Export All Rows Export Selected" at bounding box center [518, 252] width 1037 height 505
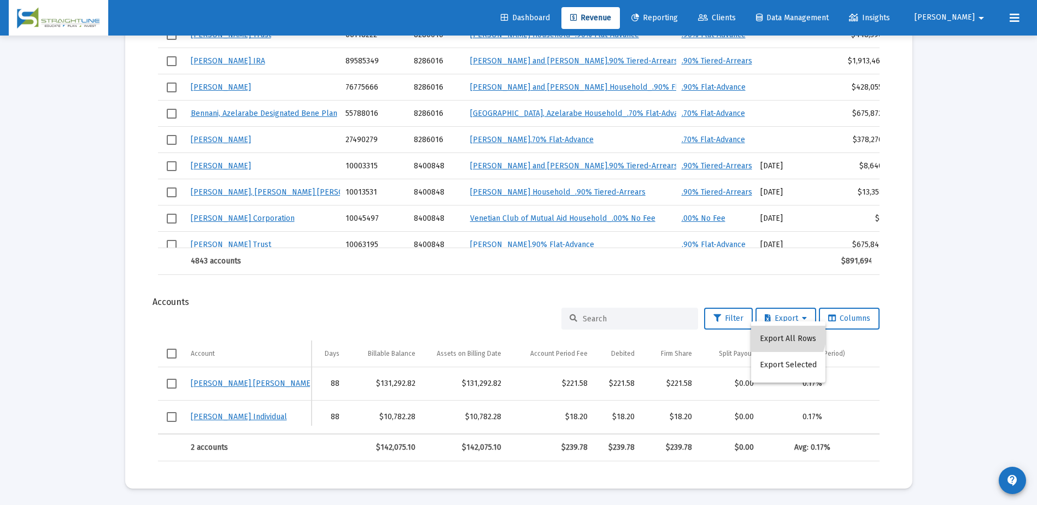
click at [781, 334] on button "Export All Rows" at bounding box center [788, 339] width 74 height 26
click at [46, 317] on div "Loading... arrow_back Back to Revenue Report Created: Sep 30, 2025 Billing Snap…" at bounding box center [518, 33] width 1037 height 944
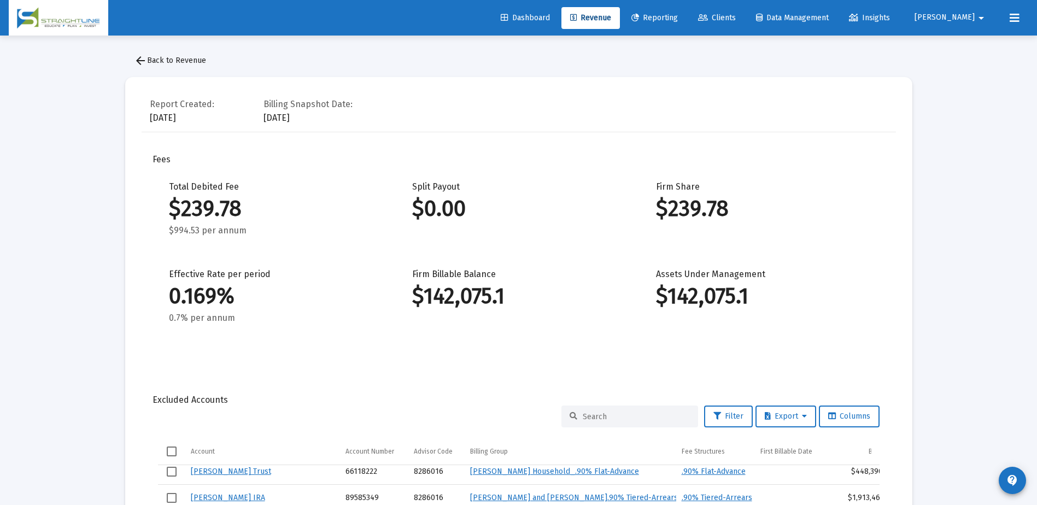
scroll to position [0, 0]
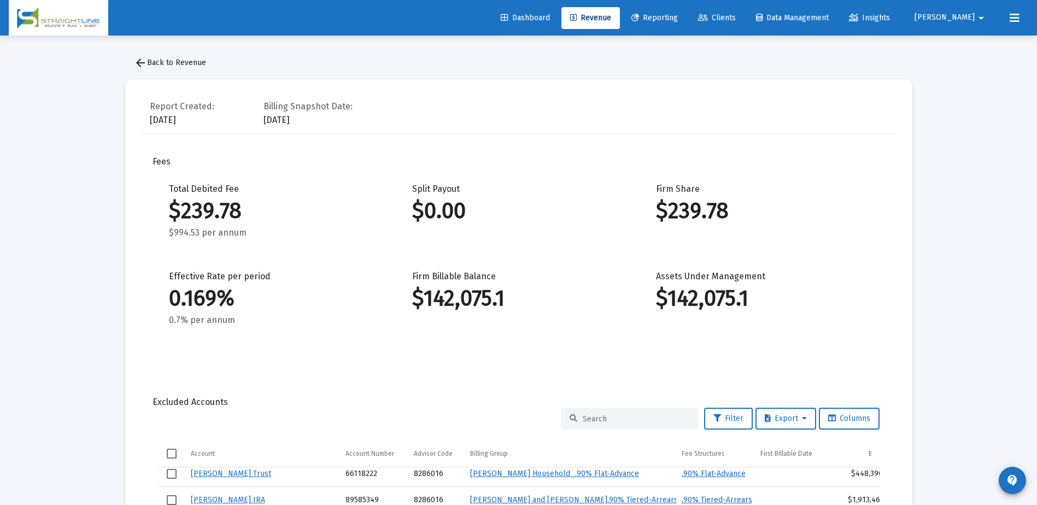
click at [171, 62] on span "arrow_back Back to Revenue" at bounding box center [170, 62] width 72 height 9
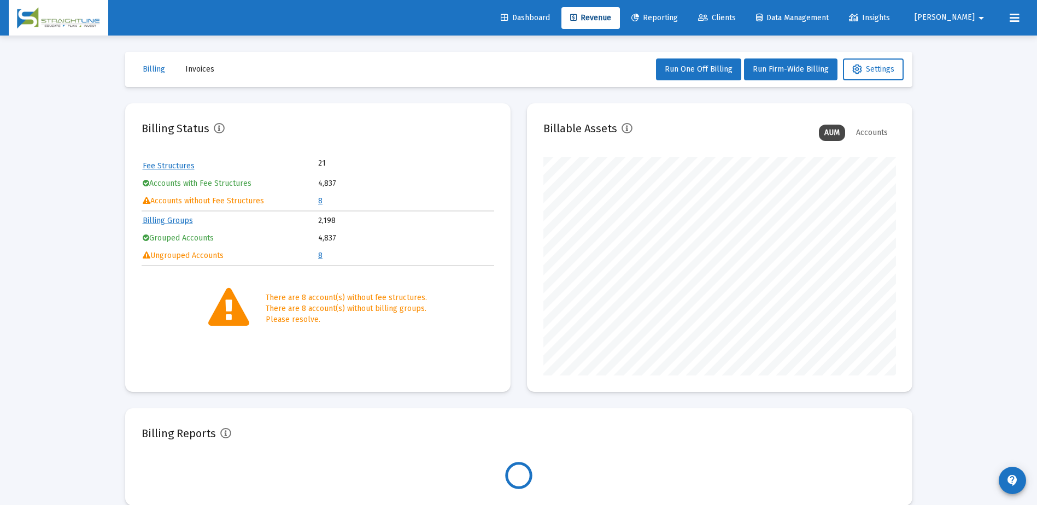
scroll to position [219, 352]
click at [203, 68] on span "Invoices" at bounding box center [199, 68] width 29 height 9
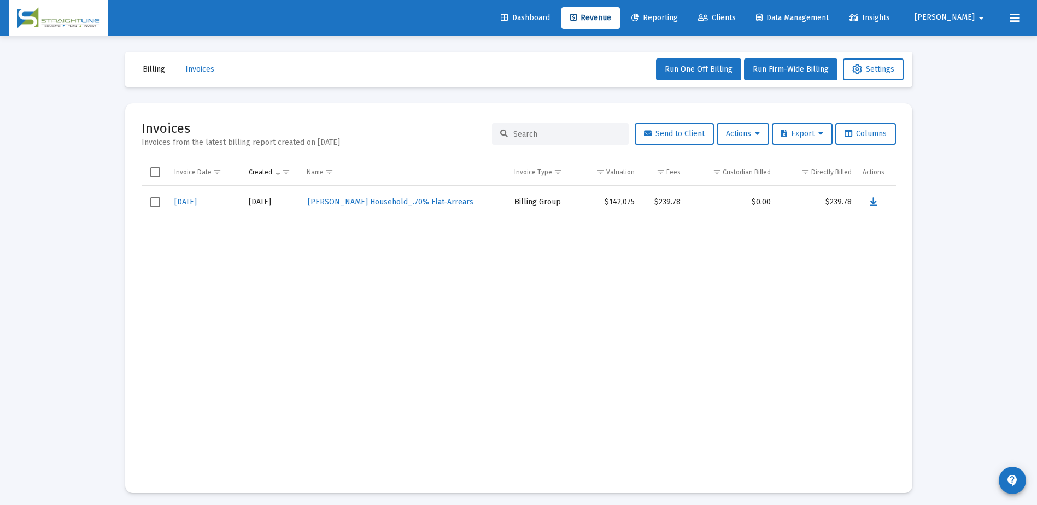
click at [192, 202] on link "9/26/25" at bounding box center [185, 201] width 22 height 9
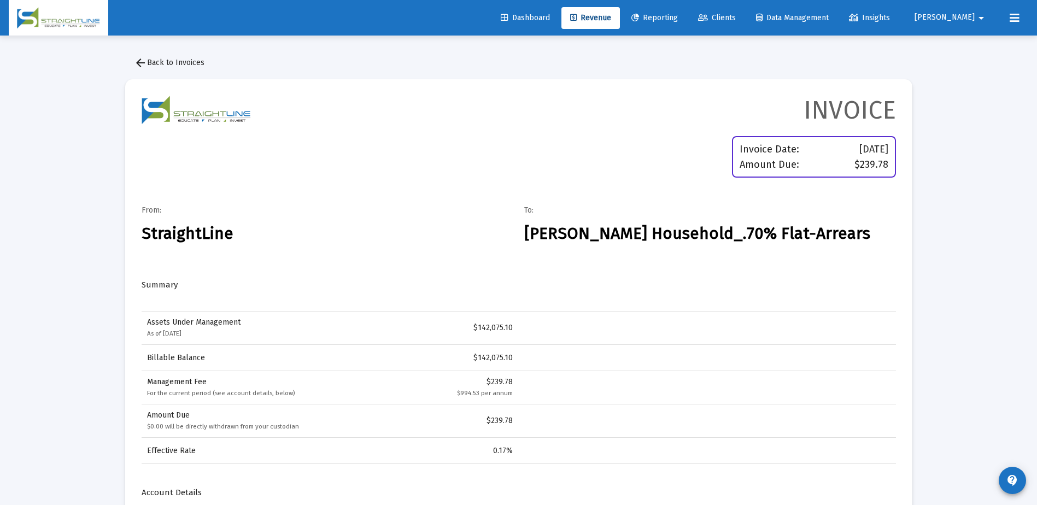
click at [978, 17] on mat-icon "arrow_drop_down" at bounding box center [980, 18] width 13 height 22
click at [884, 49] on div at bounding box center [518, 252] width 1037 height 505
click at [175, 67] on span "arrow_back Back to Invoices" at bounding box center [169, 62] width 70 height 9
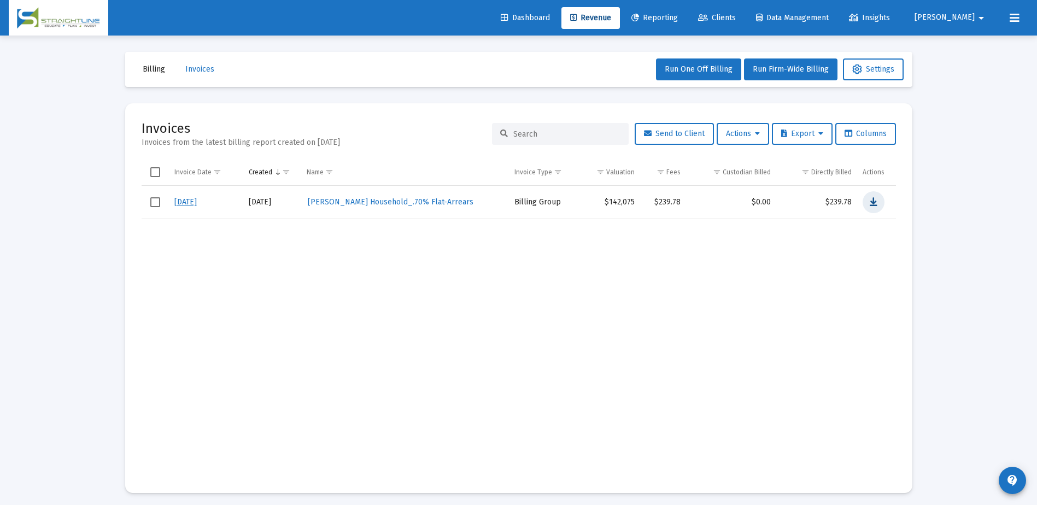
click at [871, 201] on icon "Data grid" at bounding box center [873, 202] width 8 height 13
click at [744, 11] on link "Clients" at bounding box center [716, 18] width 55 height 22
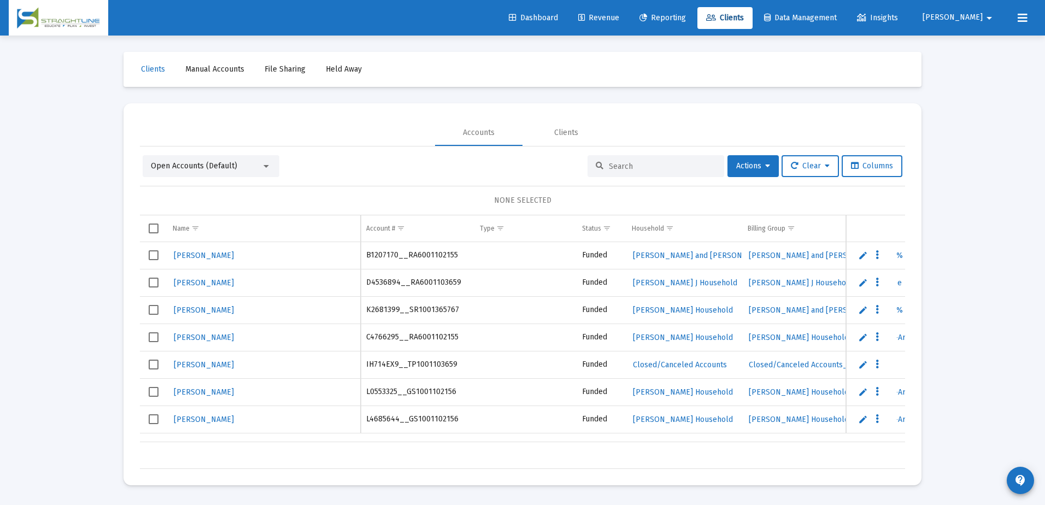
click at [614, 161] on div at bounding box center [655, 166] width 137 height 22
click at [614, 162] on div at bounding box center [655, 166] width 137 height 22
click at [615, 163] on input at bounding box center [662, 166] width 107 height 9
paste input "Matt Catalano"
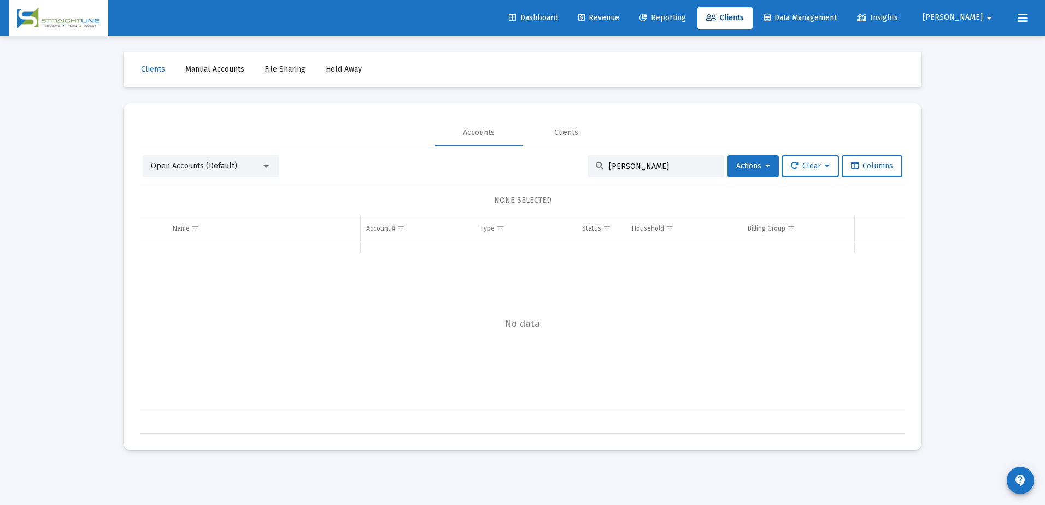
drag, startPoint x: 621, startPoint y: 163, endPoint x: 585, endPoint y: 165, distance: 35.6
click at [587, 165] on div "Matt Catalano" at bounding box center [655, 166] width 137 height 22
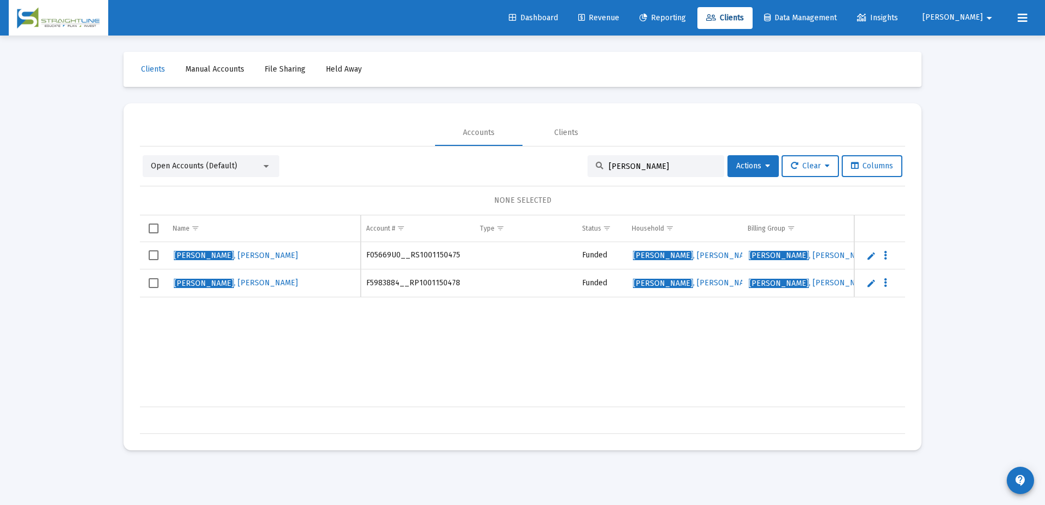
click at [634, 168] on input "Catalano" at bounding box center [662, 166] width 107 height 9
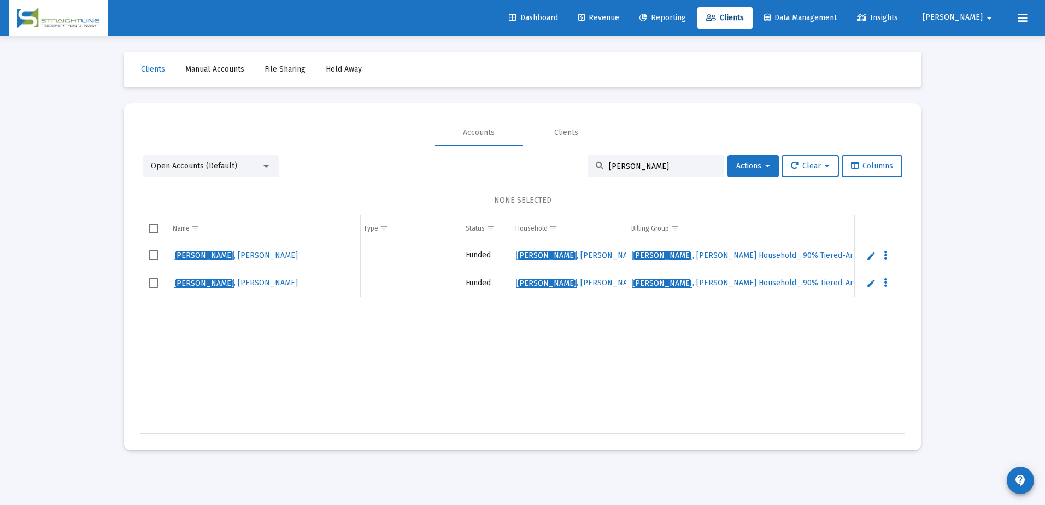
scroll to position [0, 142]
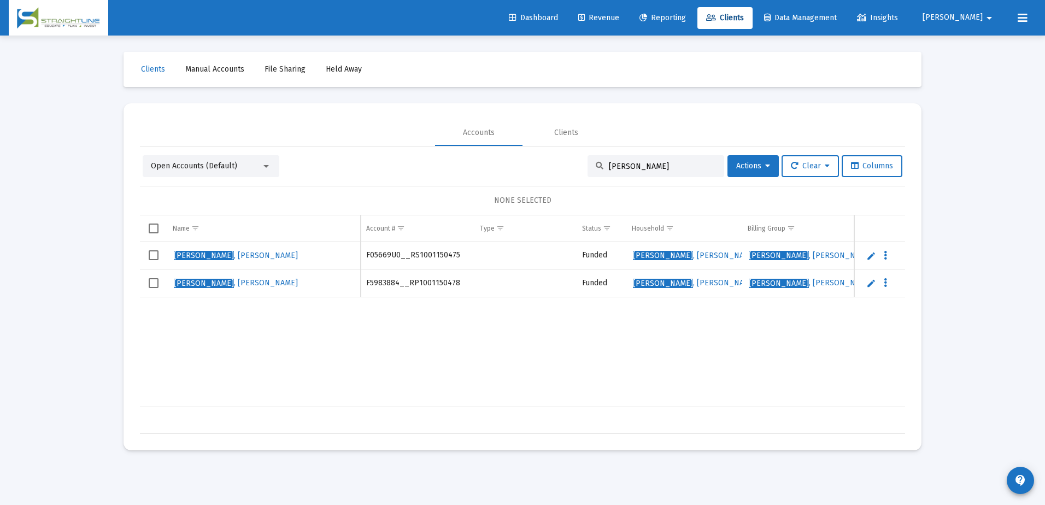
drag, startPoint x: 637, startPoint y: 167, endPoint x: 600, endPoint y: 162, distance: 37.5
click at [600, 162] on div "Catalano" at bounding box center [655, 166] width 137 height 22
type input "Catalano"
click at [619, 17] on span "Revenue" at bounding box center [598, 17] width 41 height 9
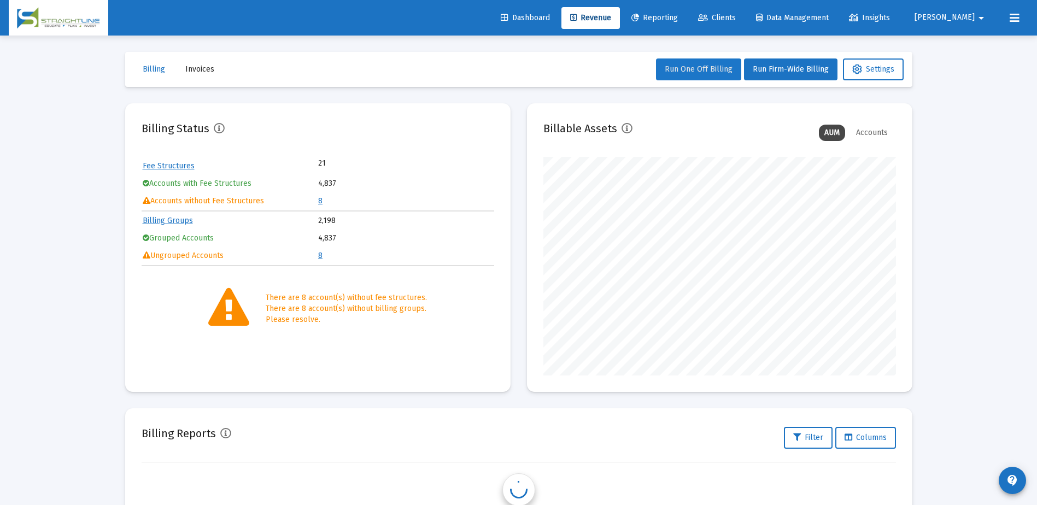
click at [700, 68] on span "Run One Off Billing" at bounding box center [698, 68] width 68 height 9
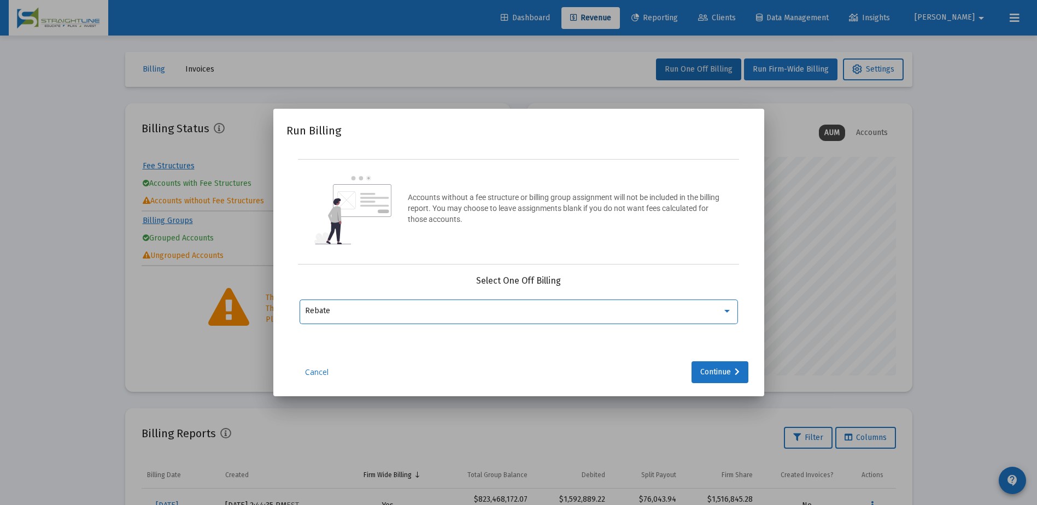
click at [440, 310] on div "Rebate" at bounding box center [513, 311] width 417 height 9
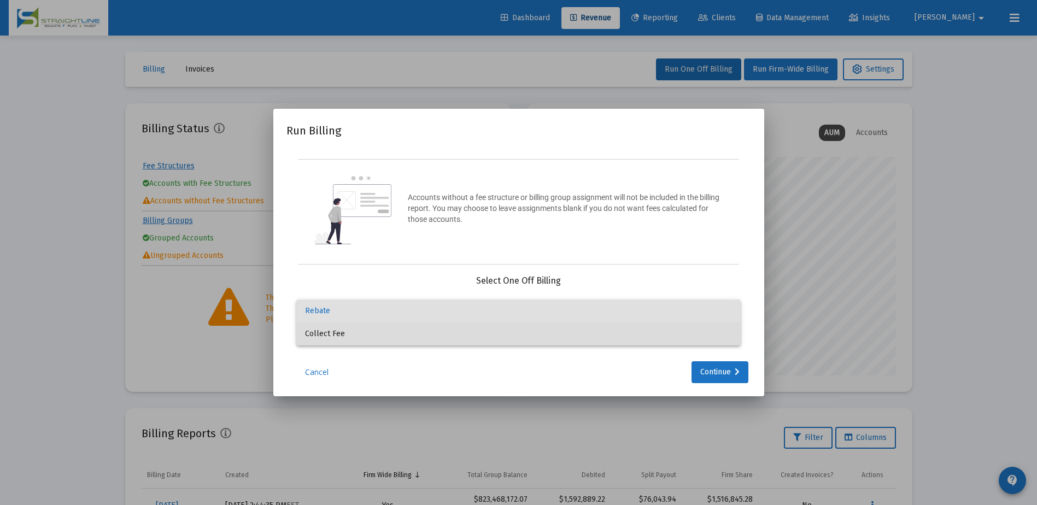
click at [426, 336] on span "Collect Fee" at bounding box center [518, 333] width 427 height 23
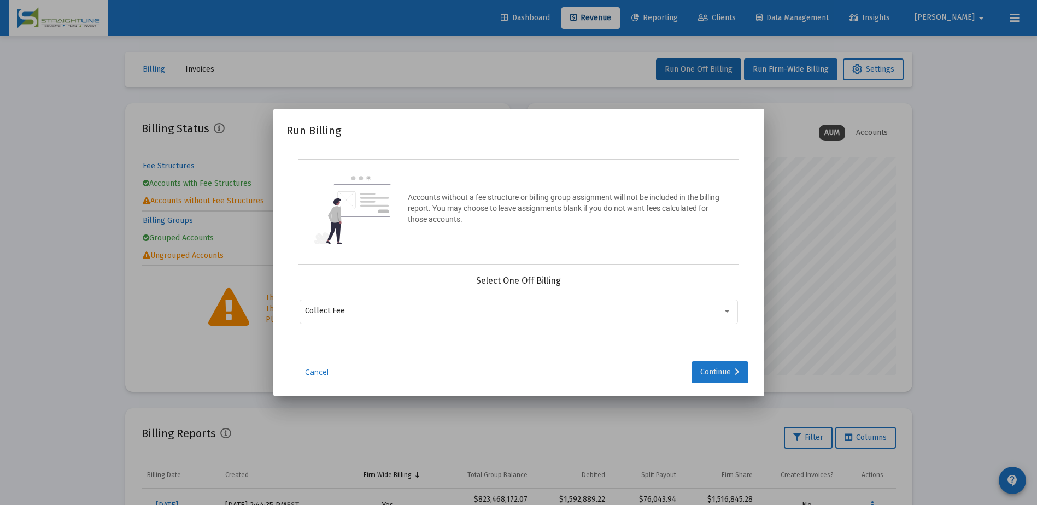
click at [708, 374] on div "Continue" at bounding box center [719, 372] width 39 height 22
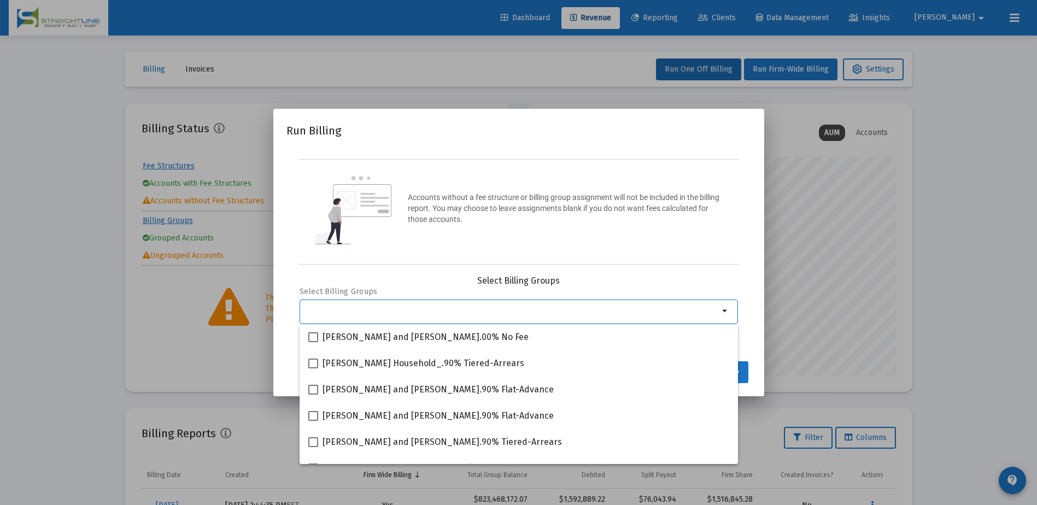
click at [419, 314] on input "Selection" at bounding box center [512, 311] width 414 height 9
paste input "Catalano"
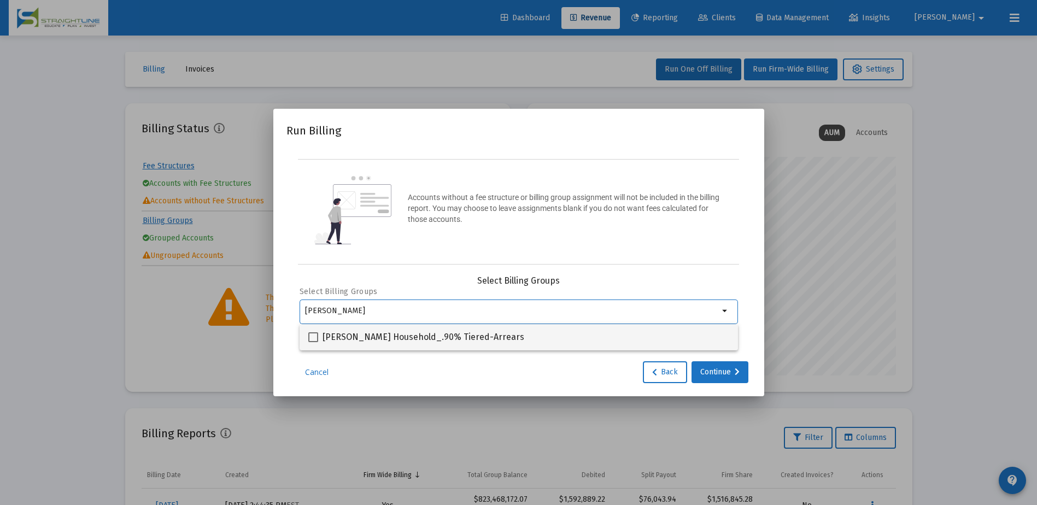
type input "Catalano"
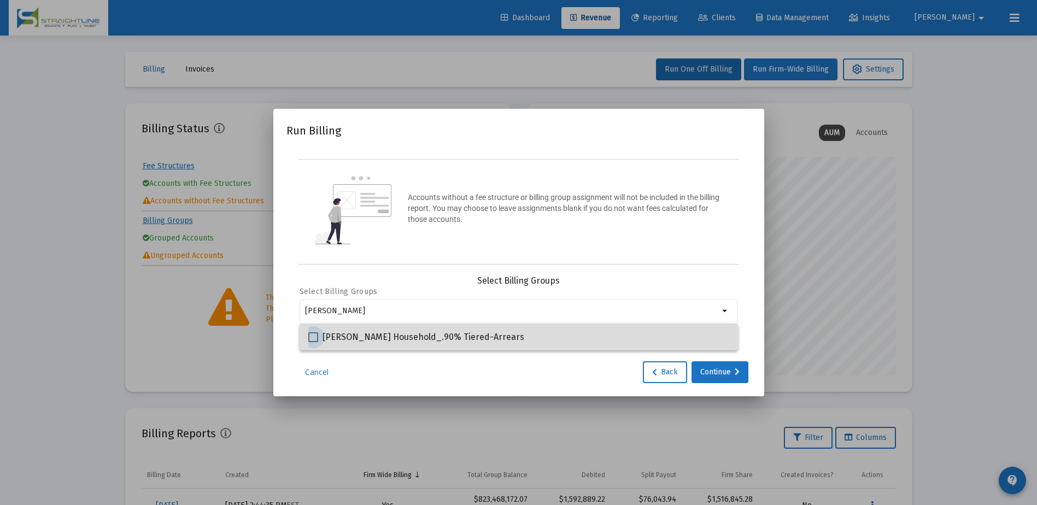
click at [317, 336] on span at bounding box center [313, 337] width 10 height 10
click at [313, 342] on input "Catalano, Matt J Household_.90% Tiered-Arrears" at bounding box center [313, 342] width 1 height 1
checkbox input "true"
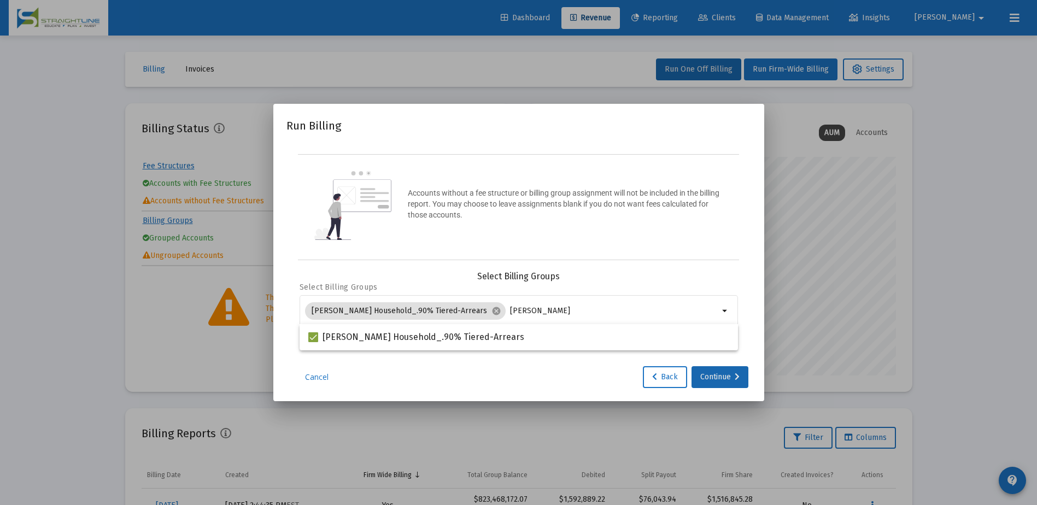
click at [711, 379] on div "Continue" at bounding box center [719, 377] width 39 height 22
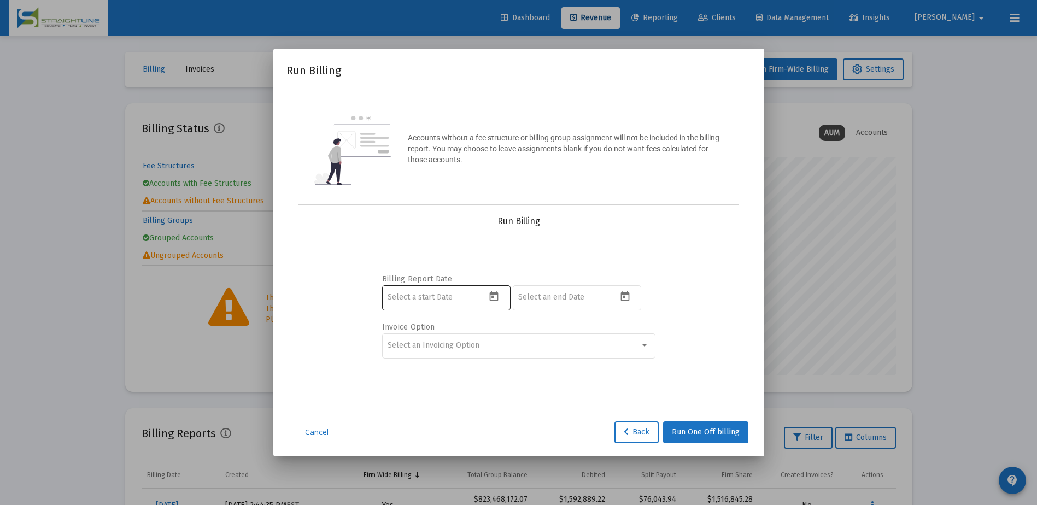
click at [492, 296] on icon "Open calendar" at bounding box center [494, 296] width 9 height 10
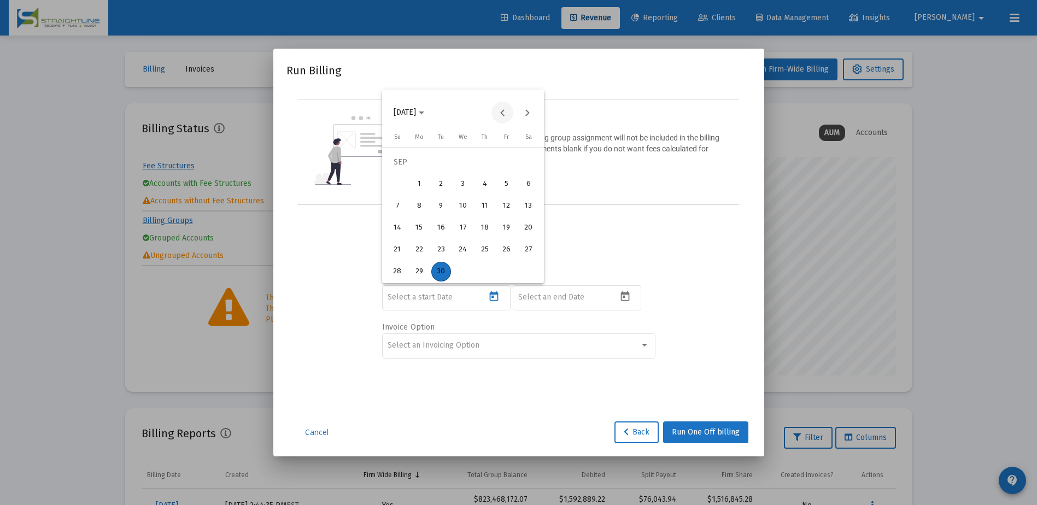
click at [501, 113] on button "Previous month" at bounding box center [502, 113] width 22 height 22
click at [442, 186] on div "1" at bounding box center [441, 184] width 20 height 20
type input "2025-07-01"
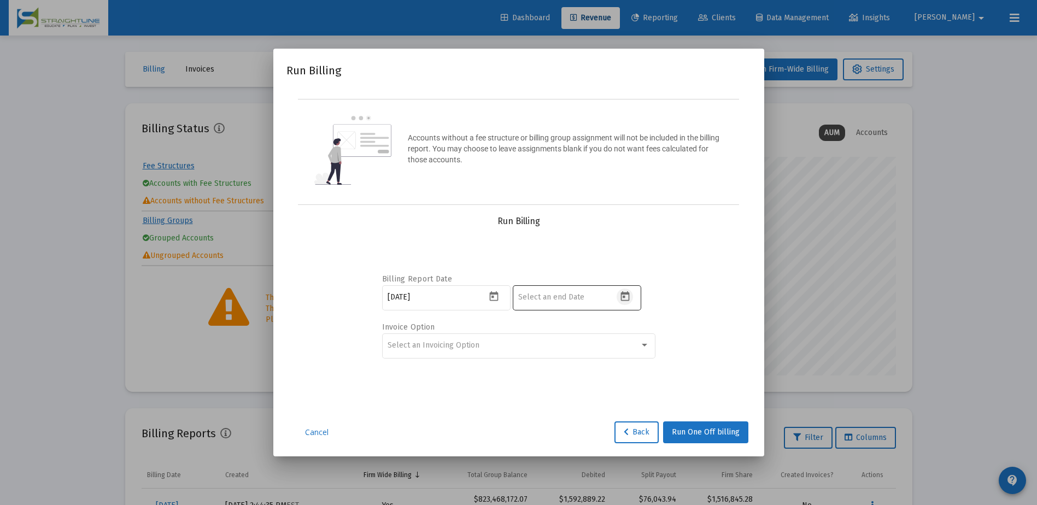
click at [624, 296] on icon "Open calendar" at bounding box center [624, 296] width 9 height 10
click at [546, 206] on div "8" at bounding box center [550, 206] width 20 height 20
type input "2025-09-08"
click at [501, 342] on div "Select an Invoicing Option" at bounding box center [513, 345] width 252 height 9
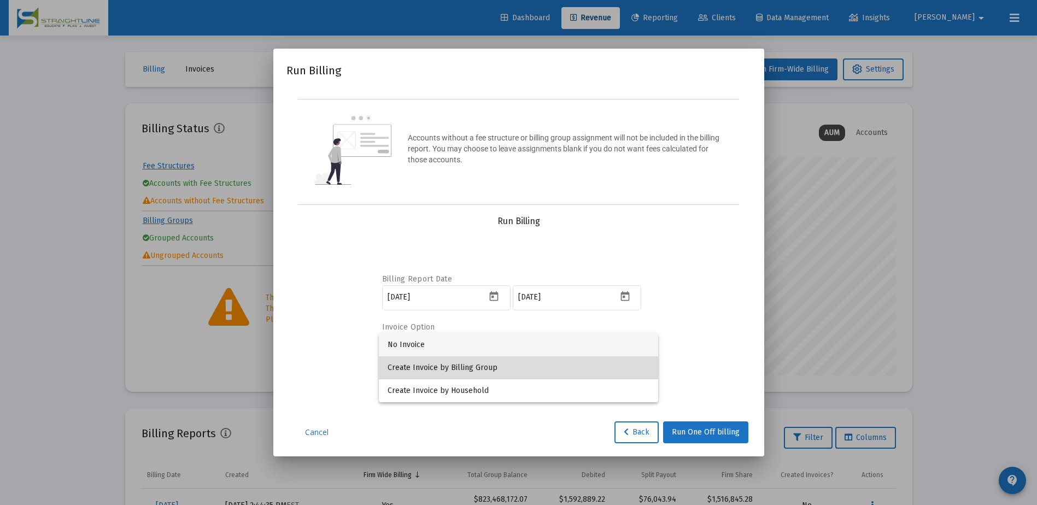
click at [479, 371] on span "Create Invoice by Billing Group" at bounding box center [518, 367] width 262 height 23
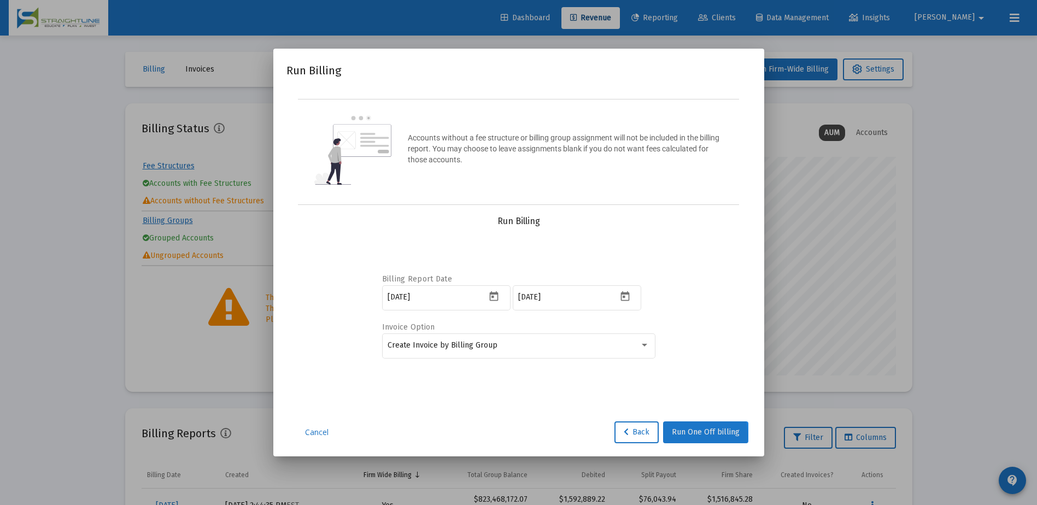
click at [687, 435] on span "Run One Off billing" at bounding box center [706, 431] width 68 height 9
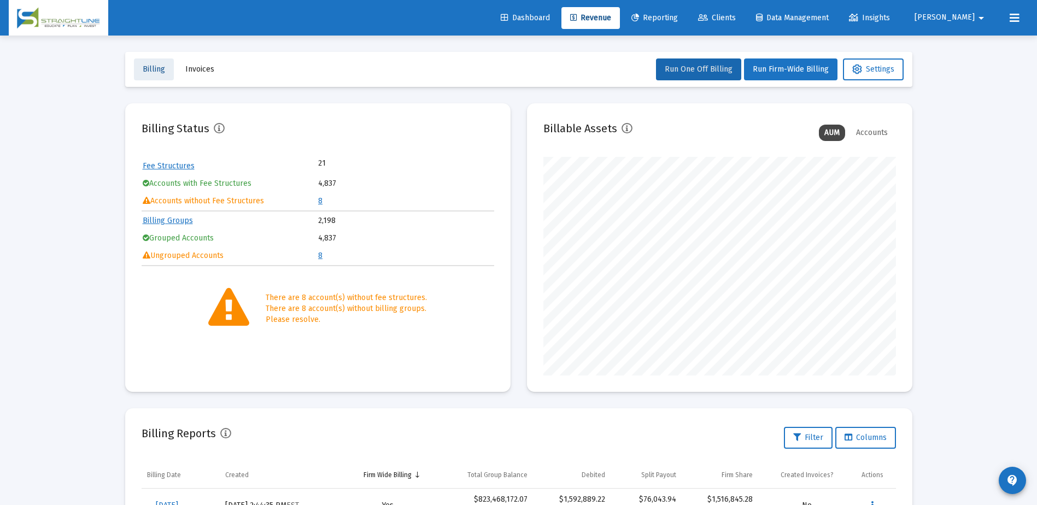
click at [155, 69] on span "Billing" at bounding box center [154, 68] width 22 height 9
click at [209, 72] on span "Invoices" at bounding box center [199, 68] width 29 height 9
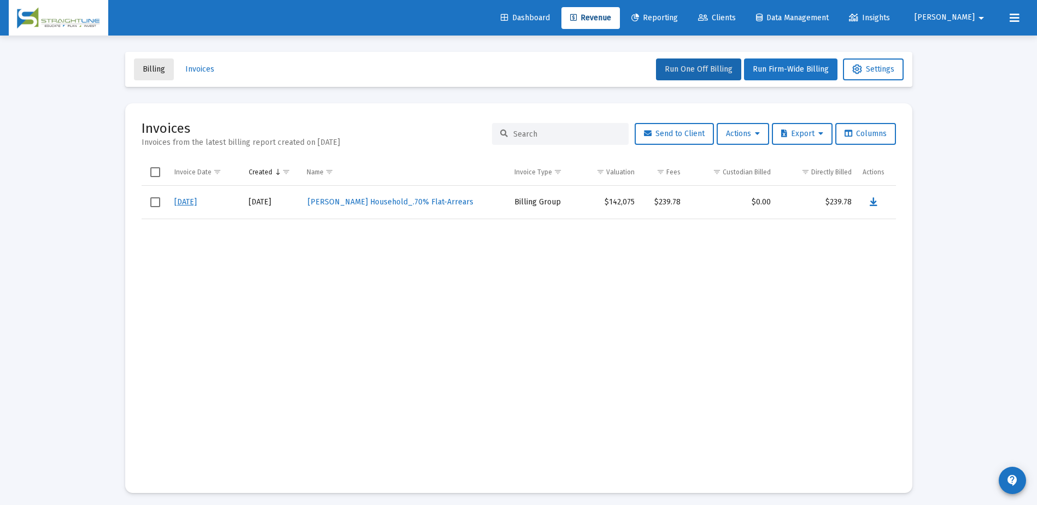
click at [154, 68] on span "Billing" at bounding box center [154, 68] width 22 height 9
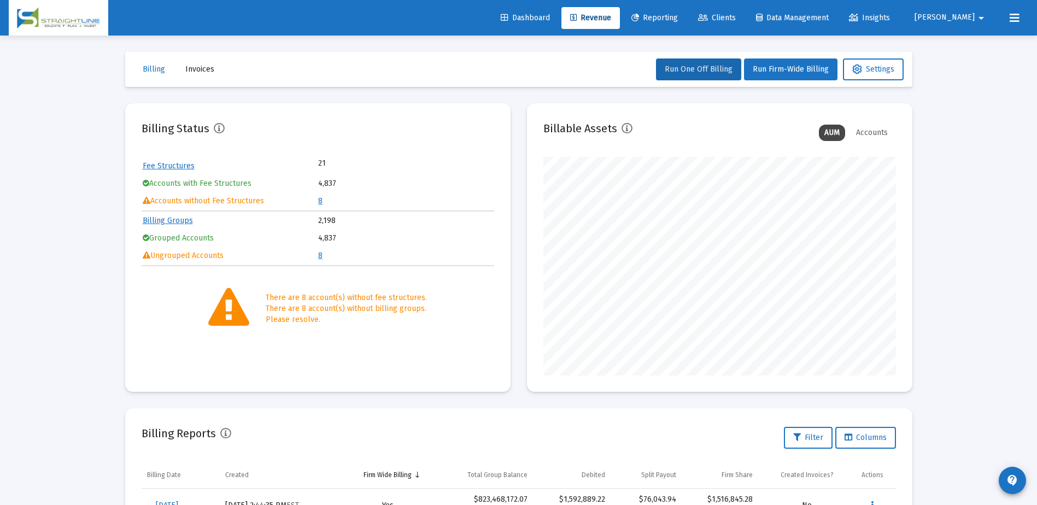
click at [202, 70] on span "Invoices" at bounding box center [199, 68] width 29 height 9
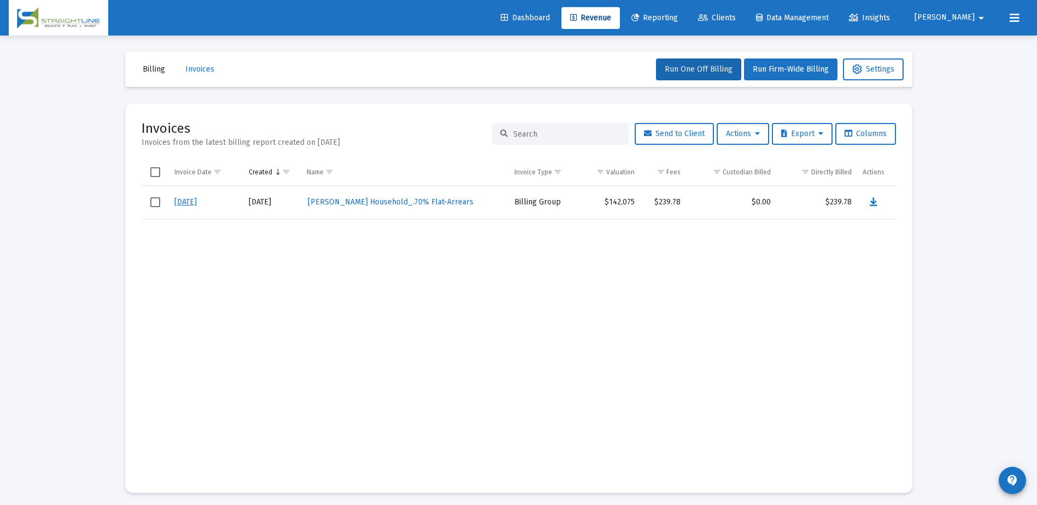
click at [157, 72] on span "Billing" at bounding box center [154, 68] width 22 height 9
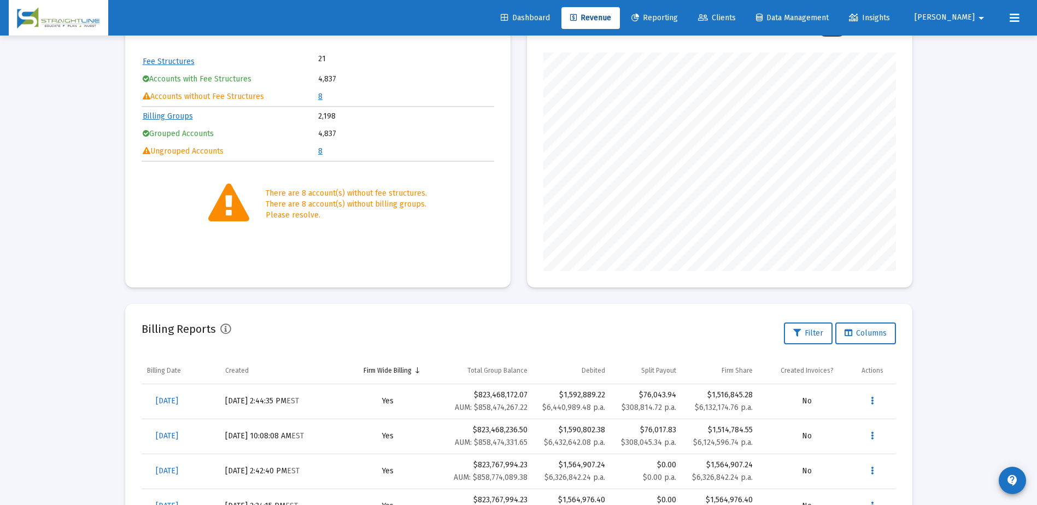
scroll to position [222, 0]
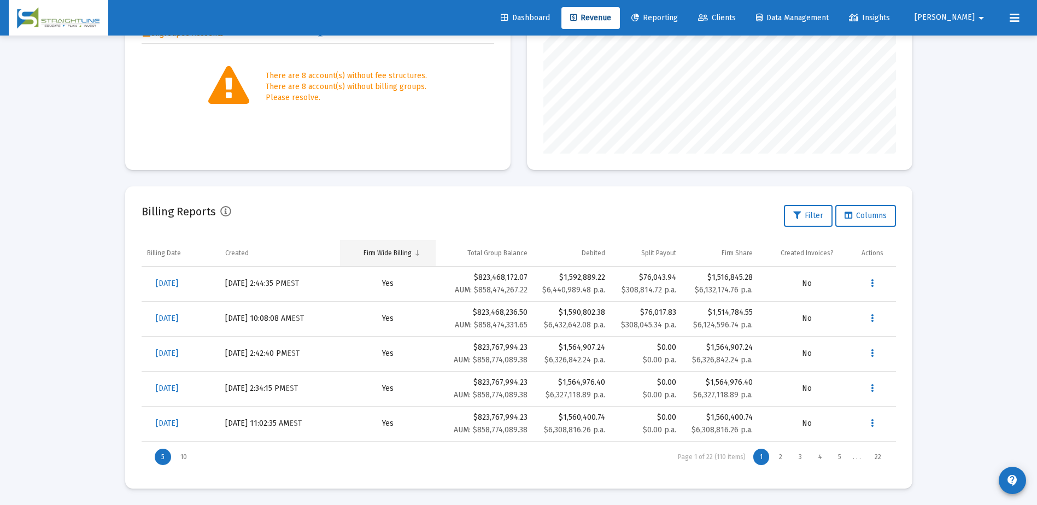
click at [419, 255] on span "Column Firm Wide Billing" at bounding box center [417, 253] width 8 height 8
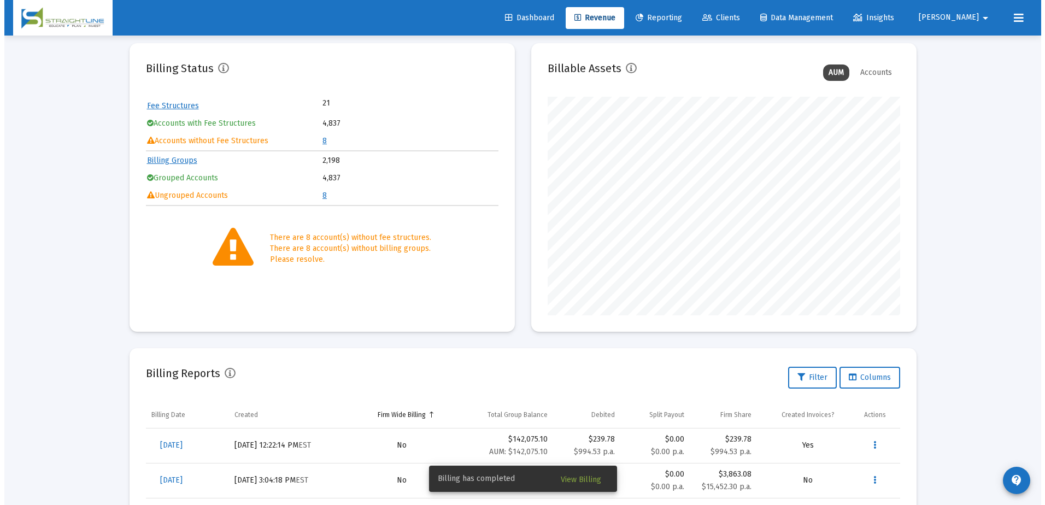
scroll to position [0, 0]
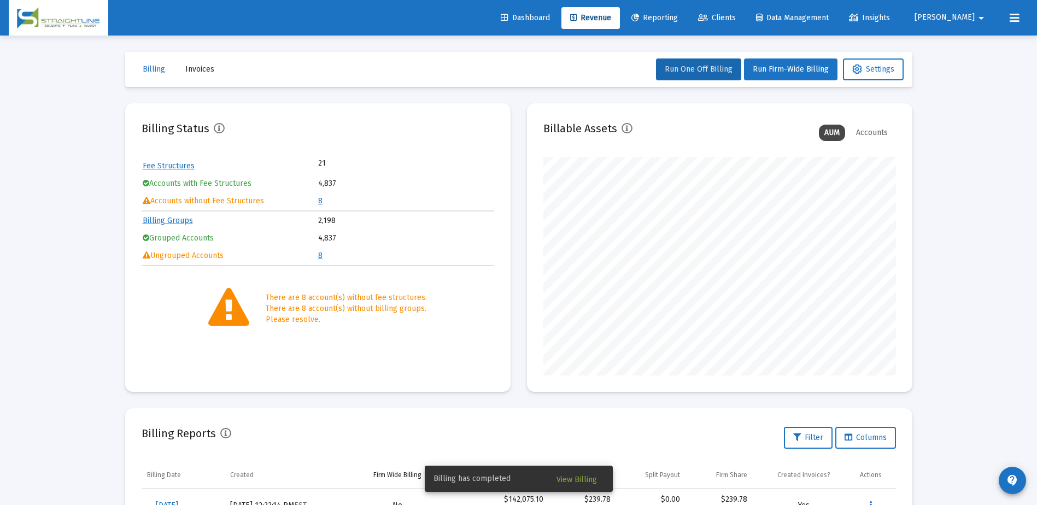
click at [736, 15] on span "Clients" at bounding box center [717, 17] width 38 height 9
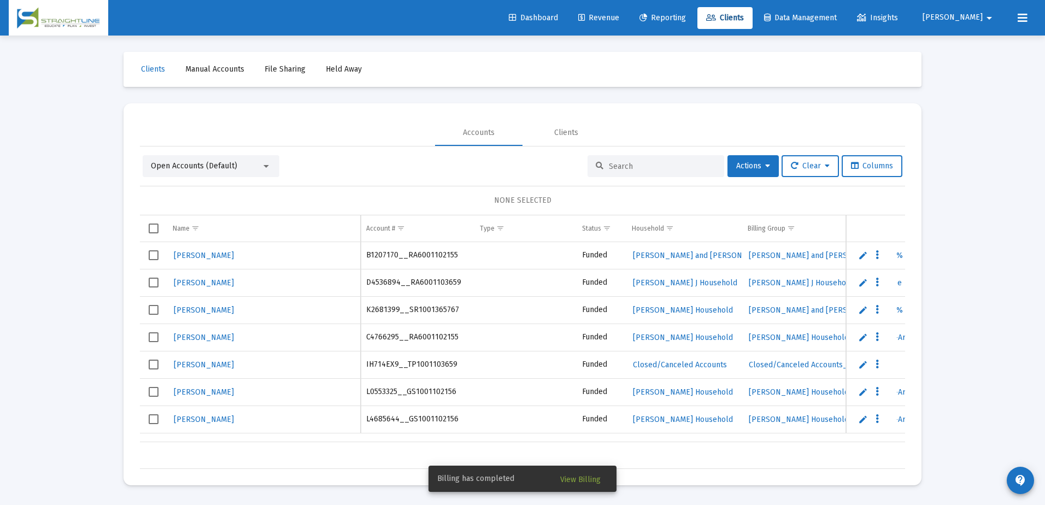
click at [626, 168] on input at bounding box center [662, 166] width 107 height 9
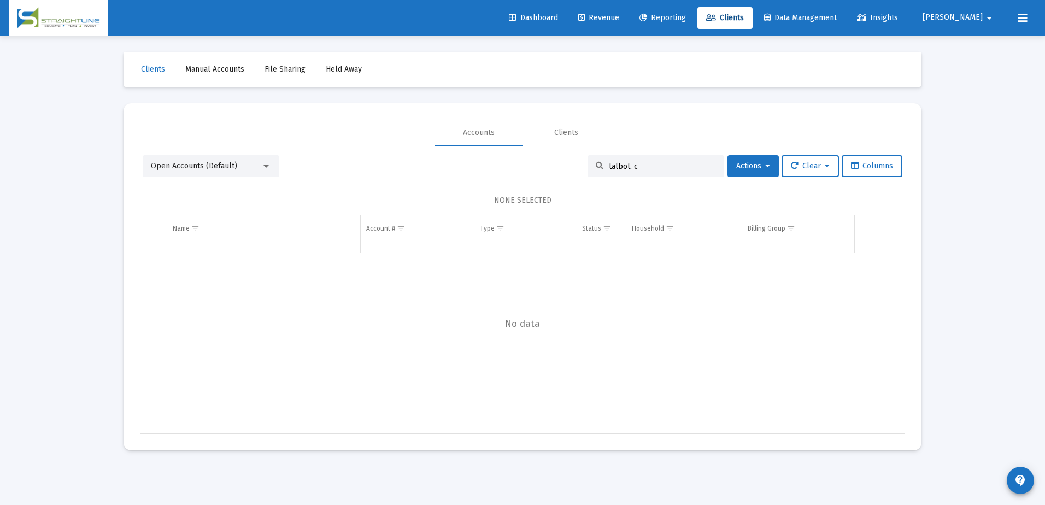
click at [254, 166] on div "Open Accounts (Default)" at bounding box center [206, 166] width 110 height 11
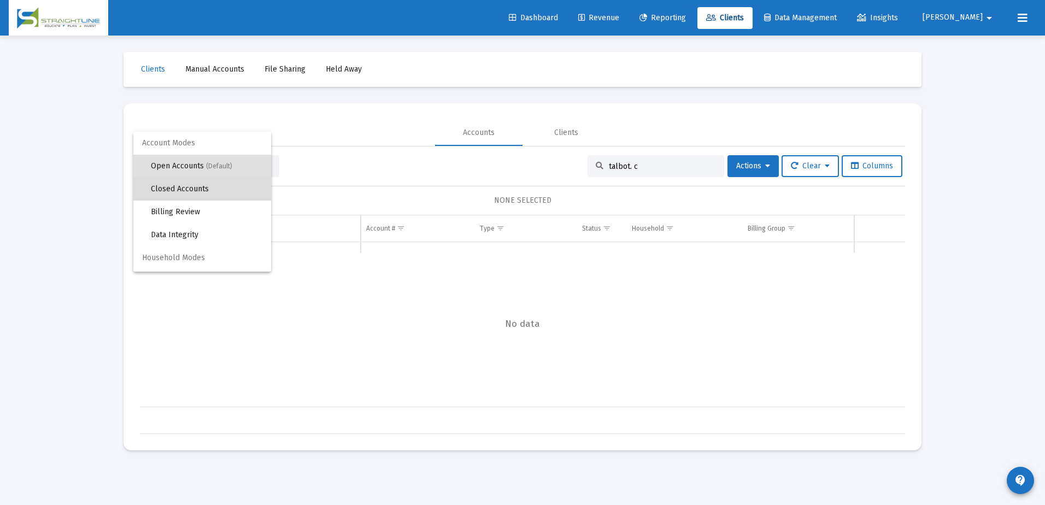
click at [230, 194] on span "Closed Accounts" at bounding box center [206, 189] width 111 height 23
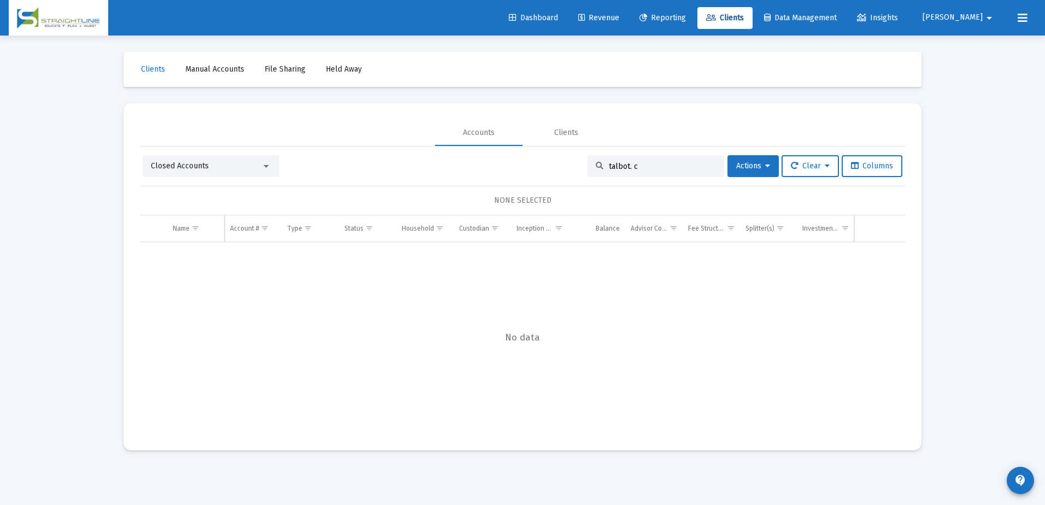
click at [636, 169] on input "talbot. c" at bounding box center [662, 166] width 107 height 9
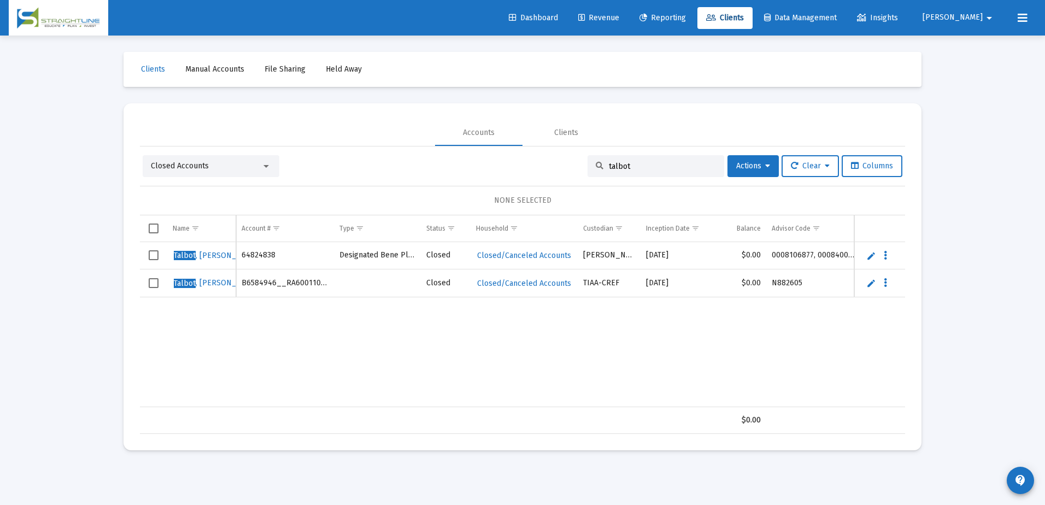
type input "talbot"
